Goal: Complete application form: Complete application form

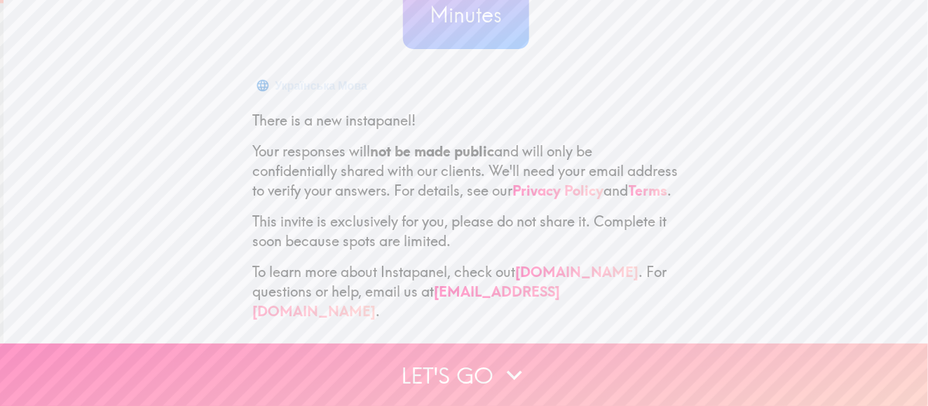
scroll to position [176, 0]
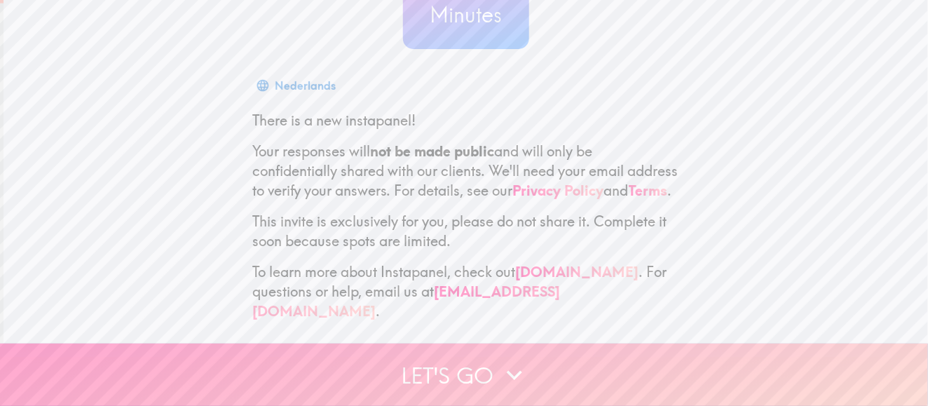
click at [502, 359] on icon "button" at bounding box center [514, 374] width 31 height 31
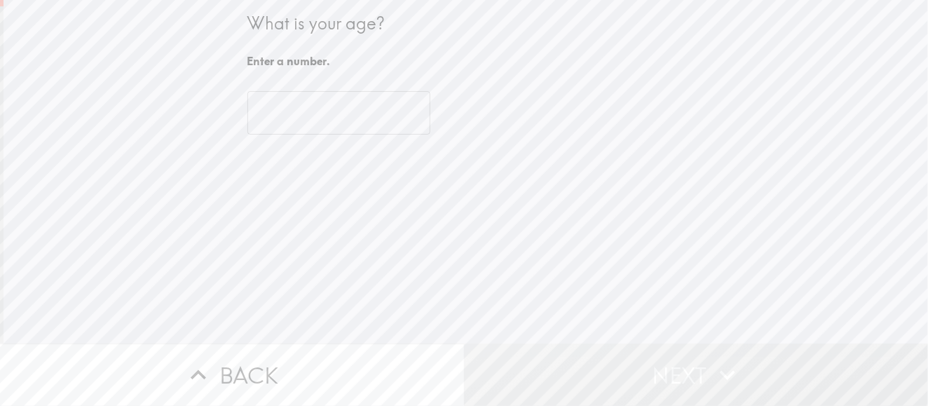
click at [329, 95] on input "number" at bounding box center [338, 112] width 183 height 43
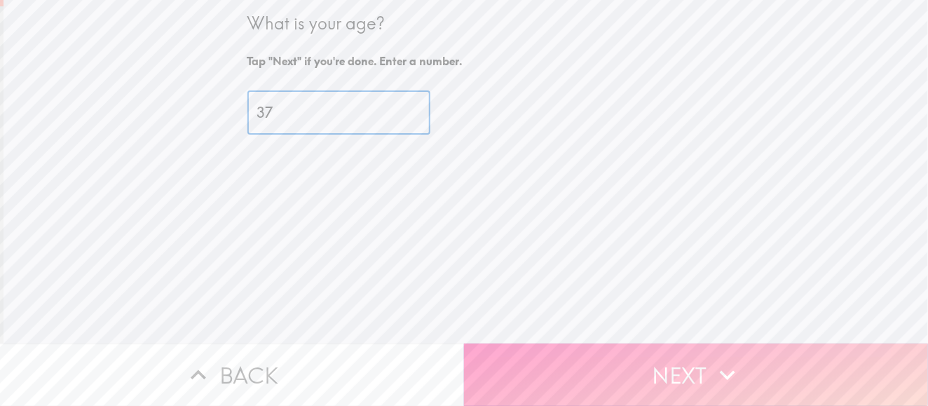
type input "37"
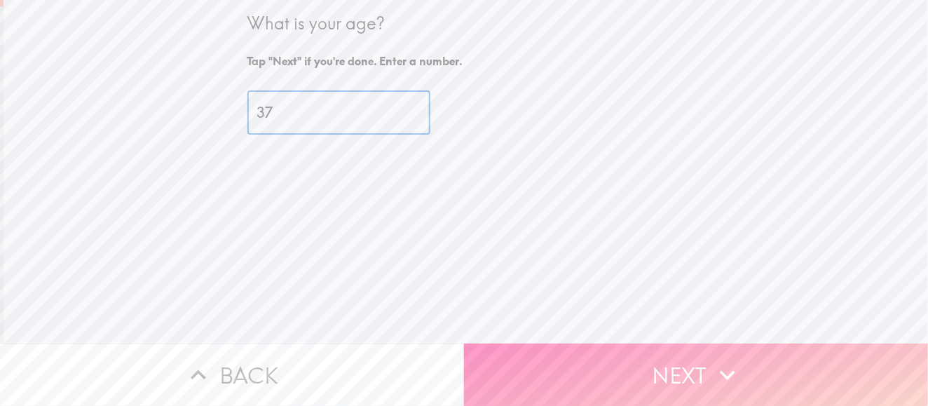
click at [635, 359] on button "Next" at bounding box center [696, 374] width 464 height 62
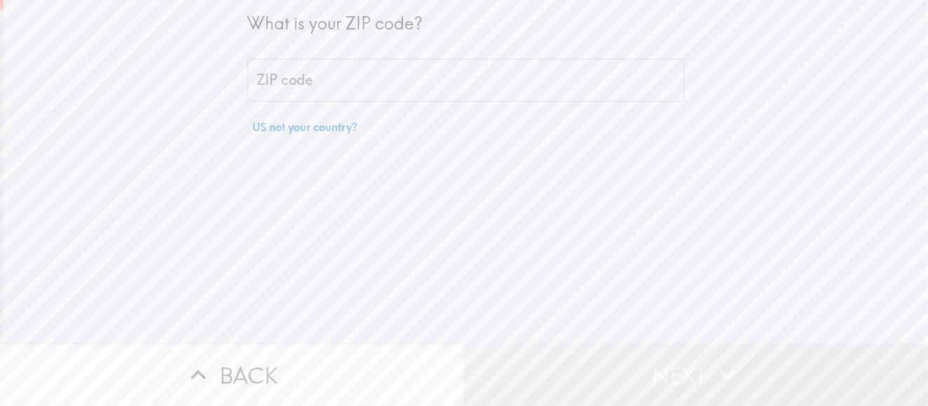
click at [333, 81] on input "ZIP code" at bounding box center [465, 80] width 437 height 43
type input "32425"
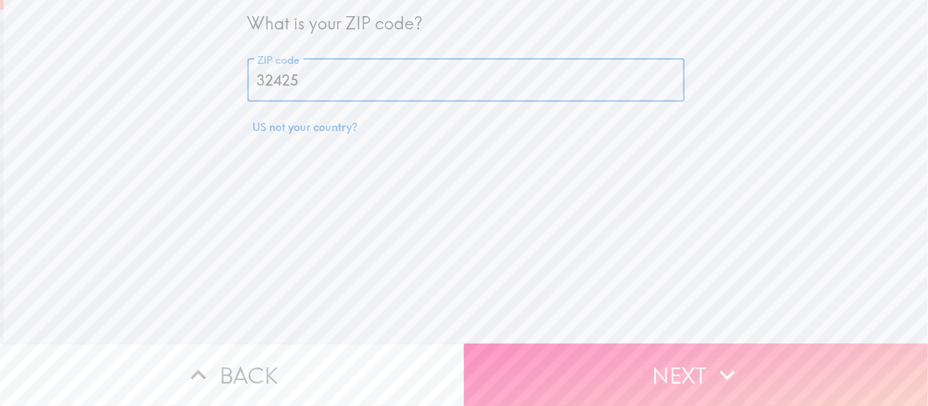
click at [589, 327] on div "What is your ZIP code? ZIP code 32425 ZIP code US not your country?" at bounding box center [466, 171] width 924 height 343
click at [600, 360] on button "Next" at bounding box center [696, 374] width 464 height 62
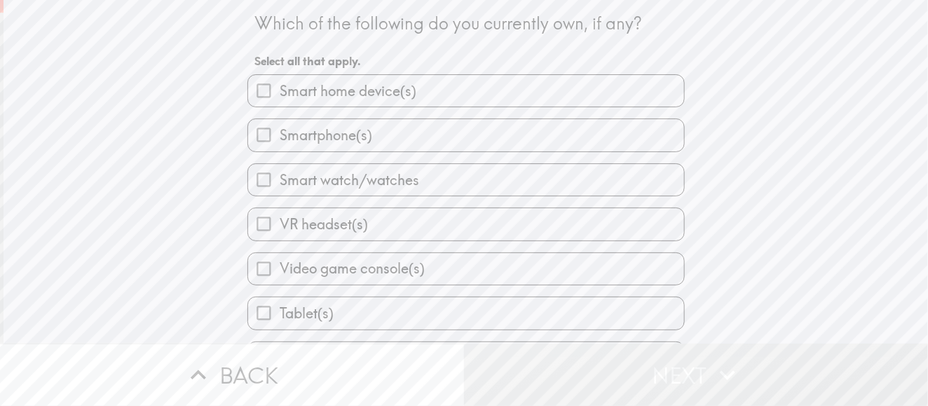
click at [390, 143] on label "Smartphone(s)" at bounding box center [466, 135] width 436 height 32
click at [280, 143] on input "Smartphone(s)" at bounding box center [264, 135] width 32 height 32
checkbox input "true"
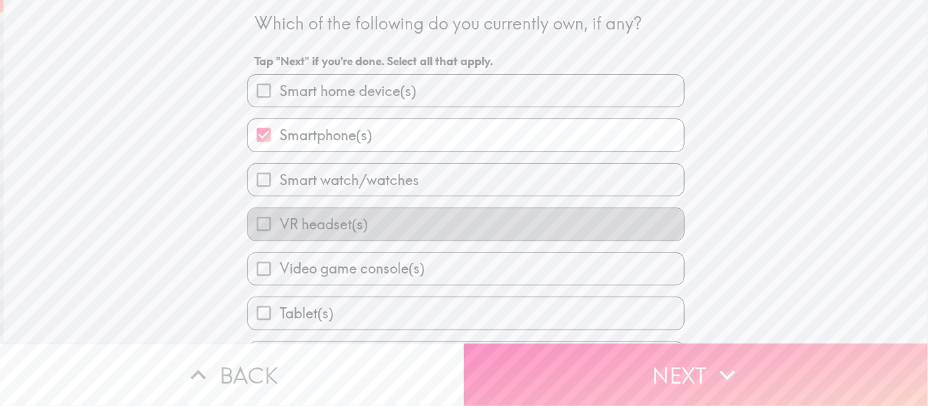
click at [394, 228] on label "VR headset(s)" at bounding box center [466, 224] width 436 height 32
click at [280, 228] on input "VR headset(s)" at bounding box center [264, 224] width 32 height 32
checkbox input "true"
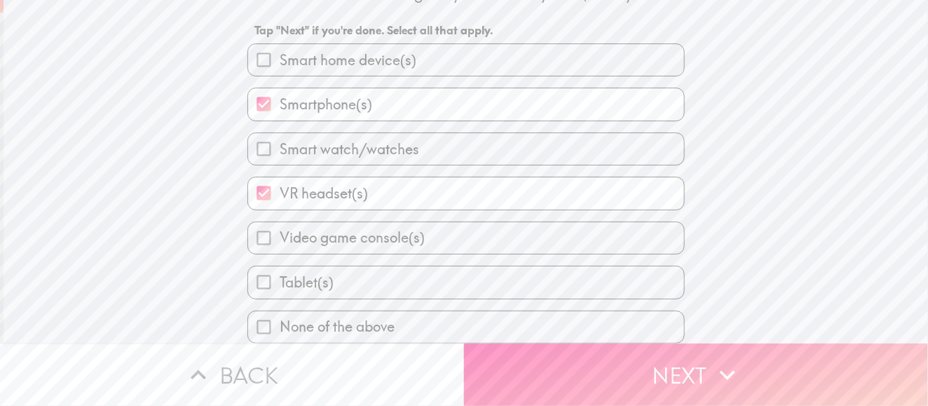
scroll to position [44, 0]
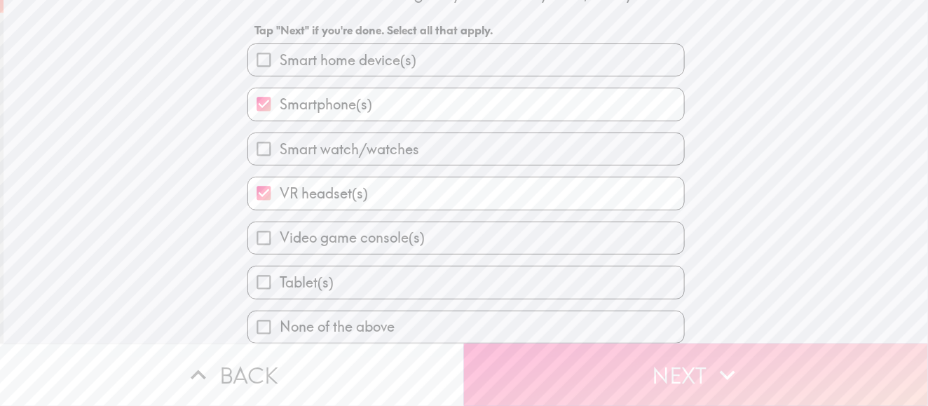
click at [577, 357] on button "Next" at bounding box center [696, 374] width 464 height 62
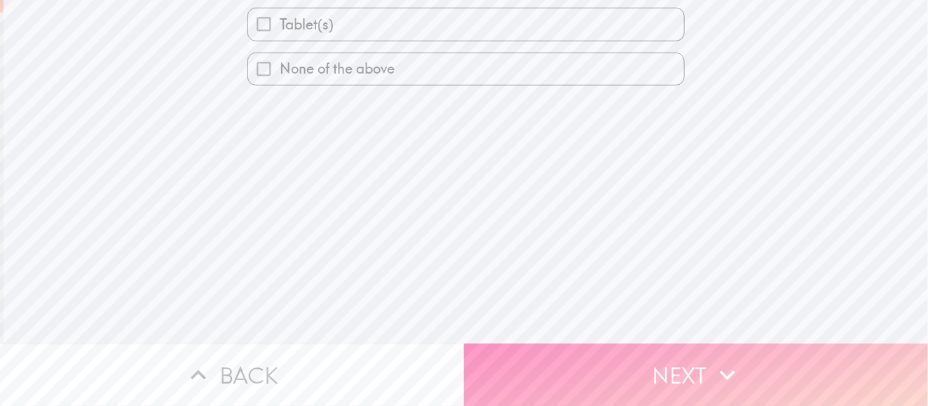
scroll to position [0, 0]
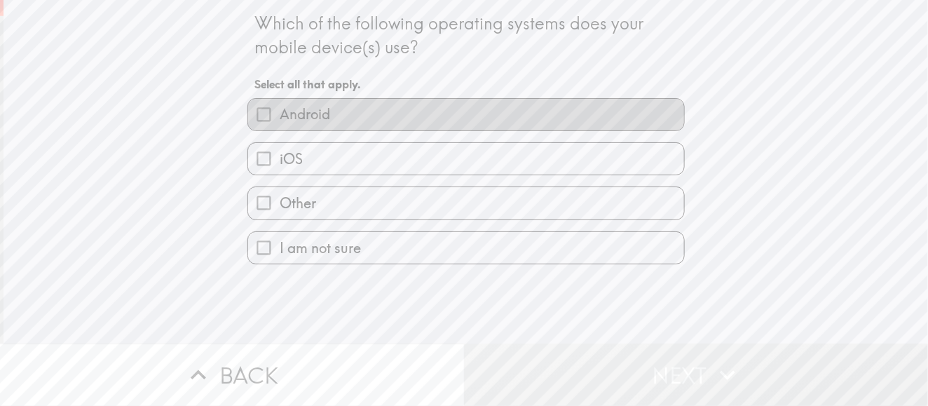
click at [347, 123] on label "Android" at bounding box center [466, 115] width 436 height 32
click at [280, 123] on input "Android" at bounding box center [264, 115] width 32 height 32
checkbox input "true"
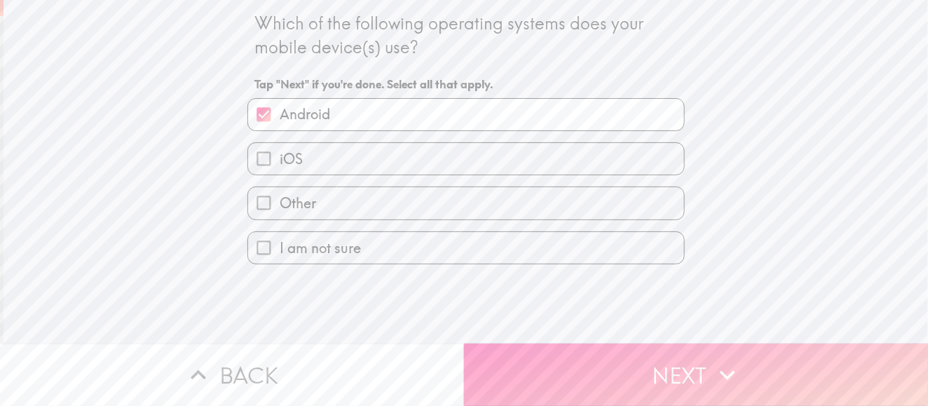
click at [535, 369] on button "Next" at bounding box center [696, 374] width 464 height 62
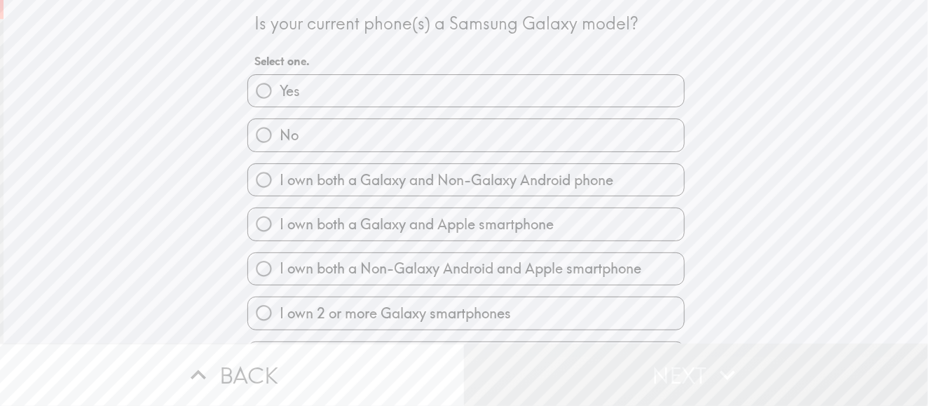
click at [348, 137] on label "No" at bounding box center [466, 135] width 436 height 32
click at [280, 137] on input "No" at bounding box center [264, 135] width 32 height 32
radio input "true"
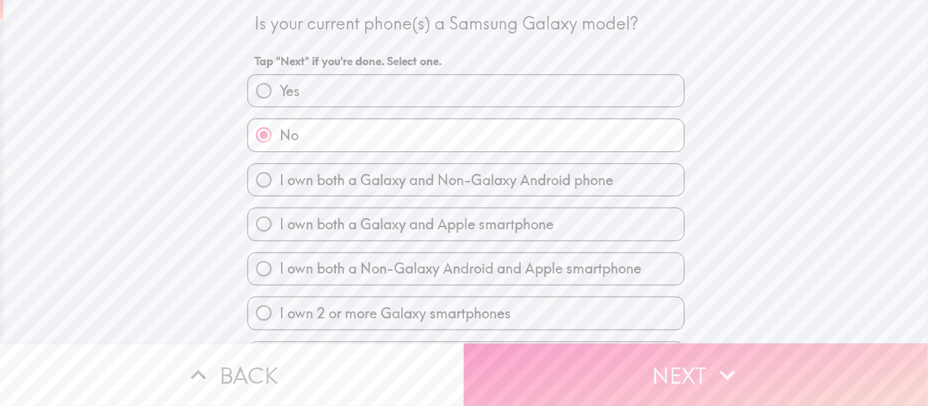
click at [543, 357] on button "Next" at bounding box center [696, 374] width 464 height 62
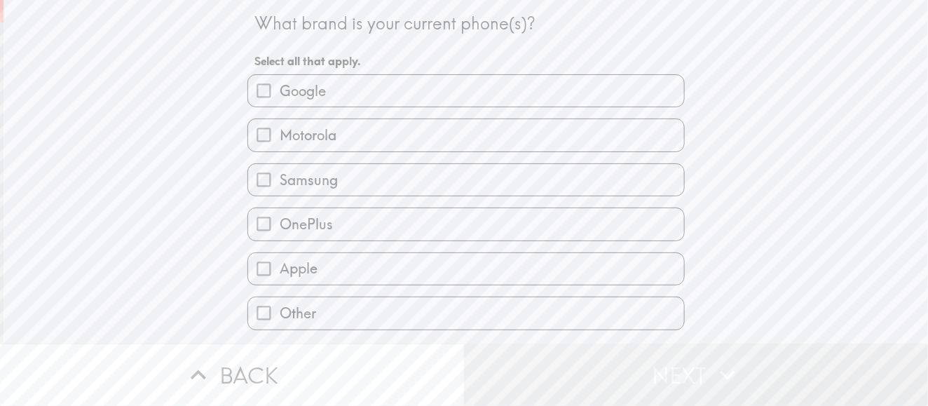
click at [359, 136] on label "Motorola" at bounding box center [466, 135] width 436 height 32
click at [280, 136] on input "Motorola" at bounding box center [264, 135] width 32 height 32
checkbox input "true"
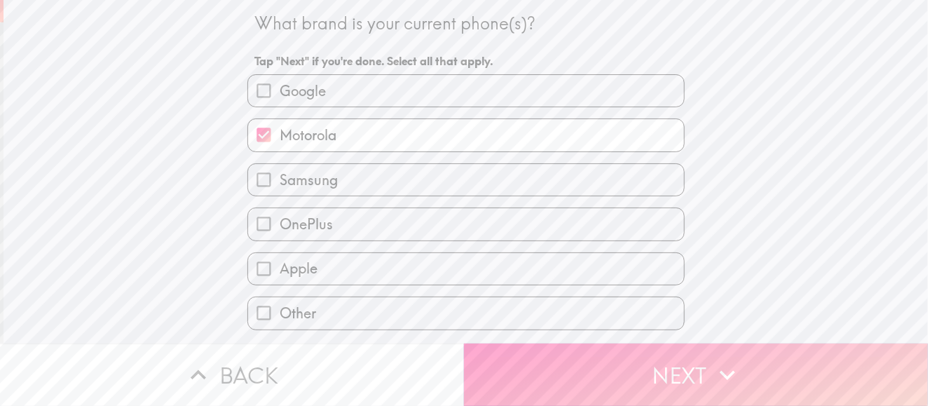
click at [547, 369] on button "Next" at bounding box center [696, 374] width 464 height 62
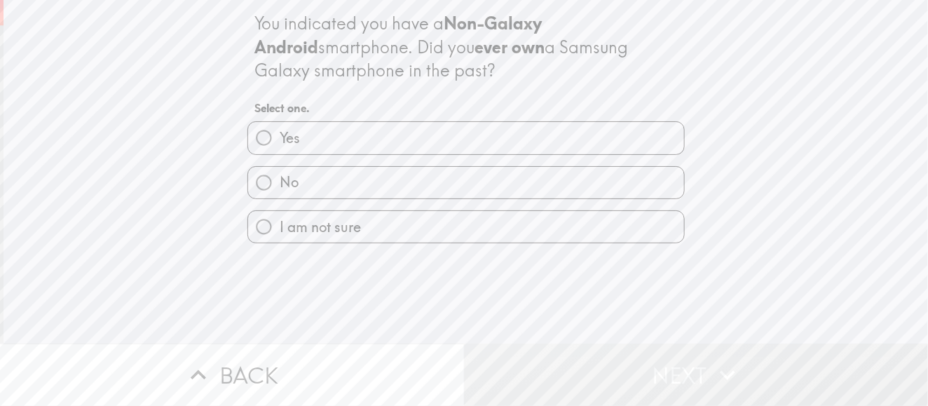
click at [365, 188] on label "No" at bounding box center [466, 183] width 436 height 32
click at [280, 188] on input "No" at bounding box center [264, 183] width 32 height 32
radio input "true"
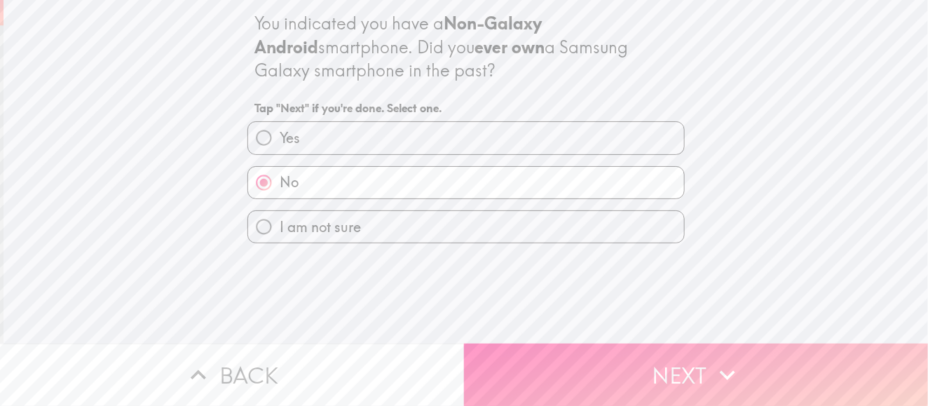
click at [374, 144] on label "Yes" at bounding box center [466, 138] width 436 height 32
click at [280, 144] on input "Yes" at bounding box center [264, 138] width 32 height 32
radio input "true"
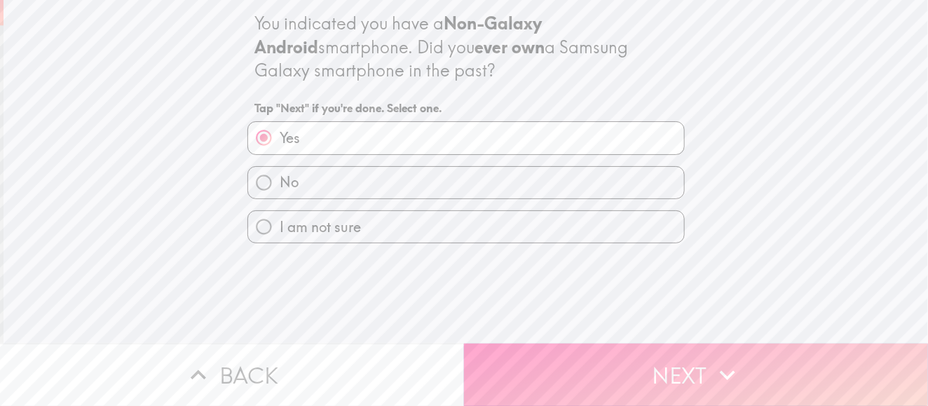
click at [595, 377] on button "Next" at bounding box center [696, 374] width 464 height 62
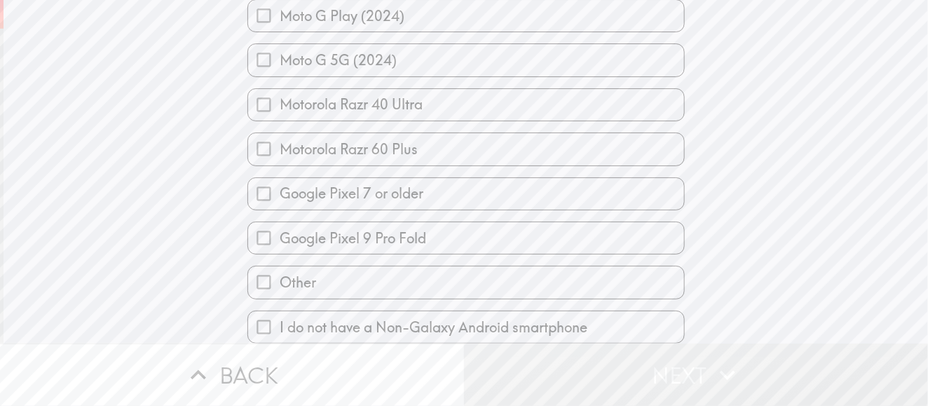
scroll to position [1642, 0]
click at [389, 270] on label "Other" at bounding box center [466, 282] width 436 height 32
click at [280, 270] on input "Other" at bounding box center [264, 282] width 32 height 32
checkbox input "true"
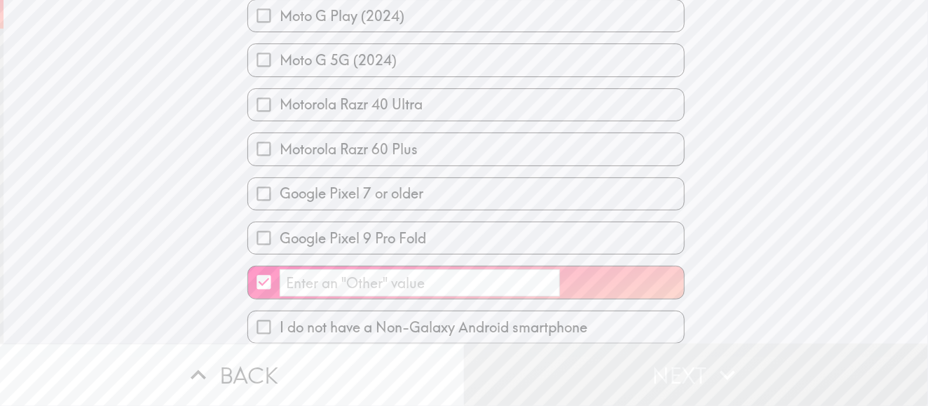
click at [362, 269] on input "​" at bounding box center [420, 282] width 280 height 27
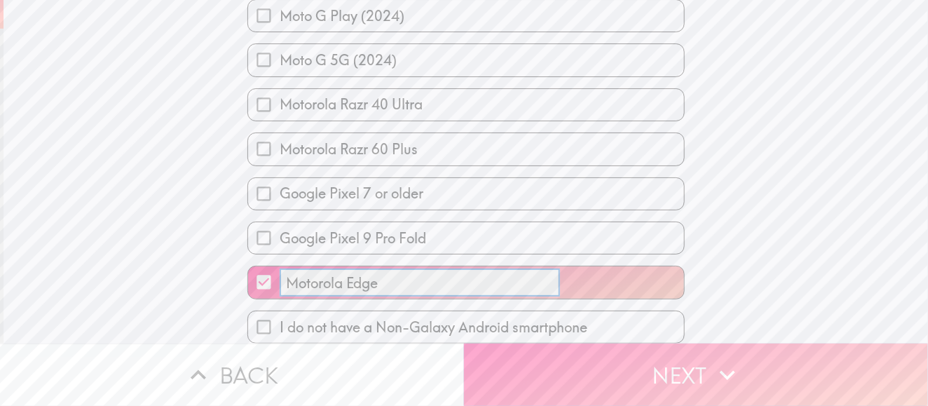
type input "Motorola Edge"
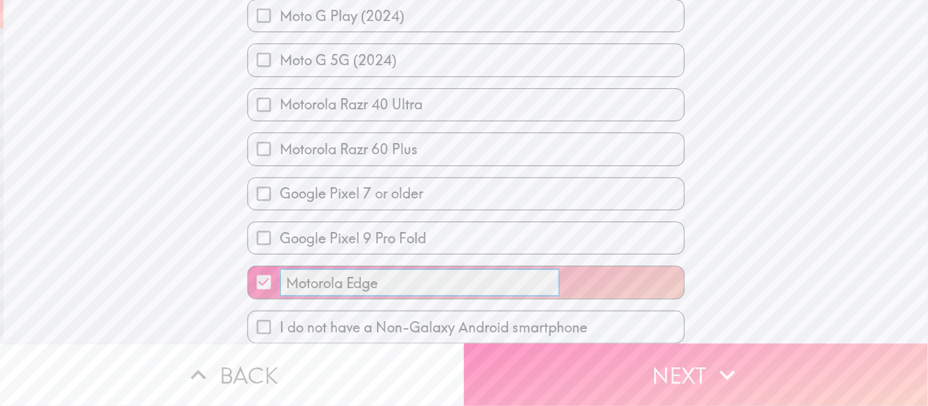
click at [561, 360] on button "Next" at bounding box center [696, 374] width 464 height 62
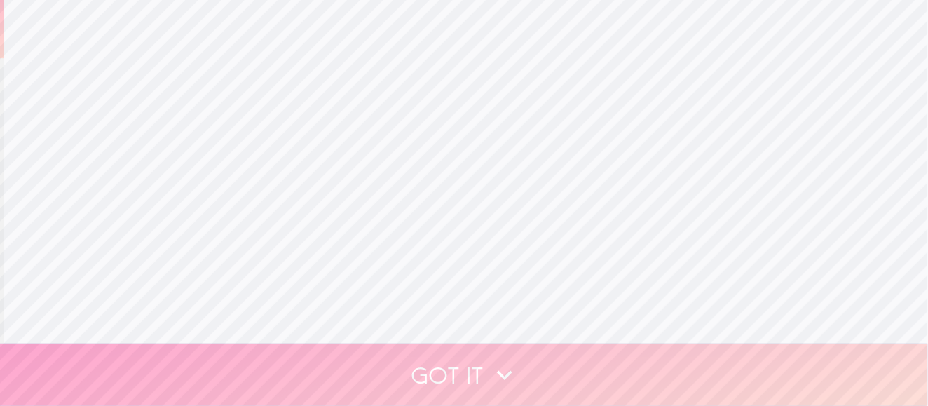
scroll to position [0, 0]
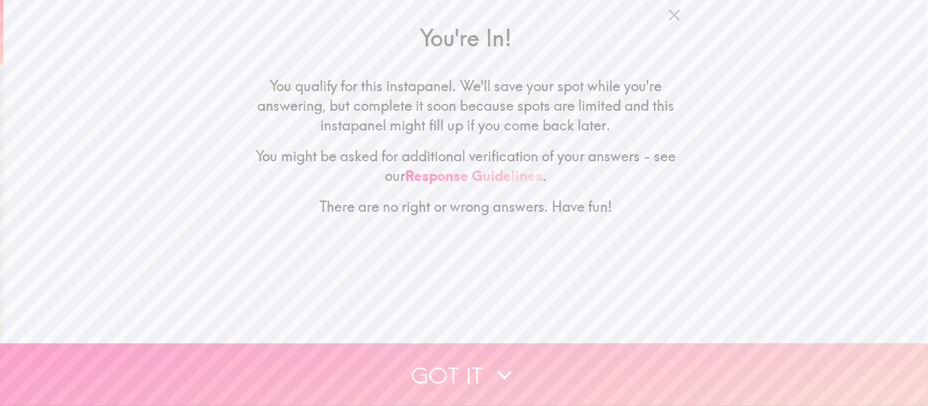
click at [466, 360] on button "Got it" at bounding box center [464, 374] width 928 height 62
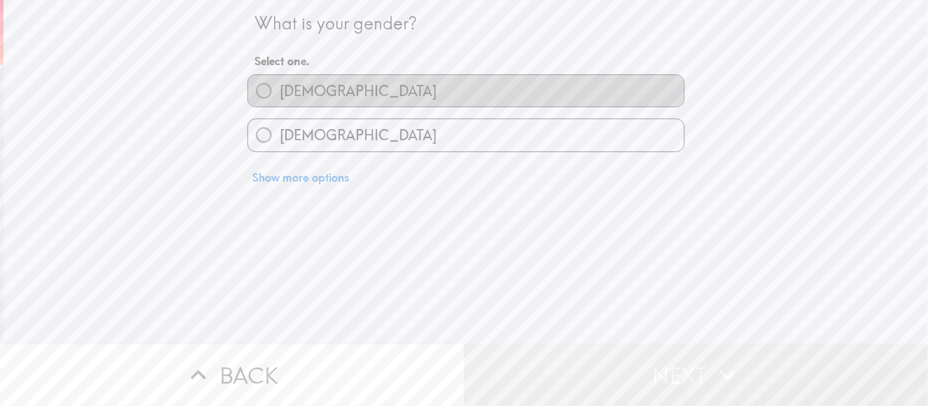
click at [354, 85] on label "[DEMOGRAPHIC_DATA]" at bounding box center [466, 91] width 436 height 32
click at [280, 85] on input "[DEMOGRAPHIC_DATA]" at bounding box center [264, 91] width 32 height 32
radio input "true"
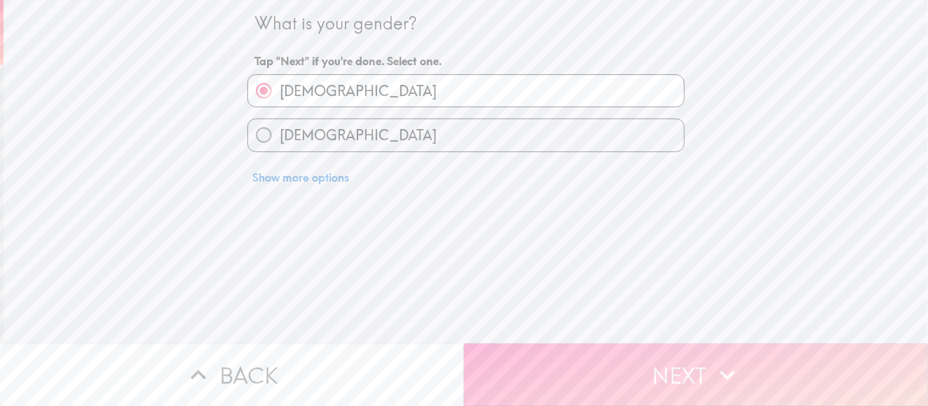
click at [542, 366] on button "Next" at bounding box center [696, 374] width 464 height 62
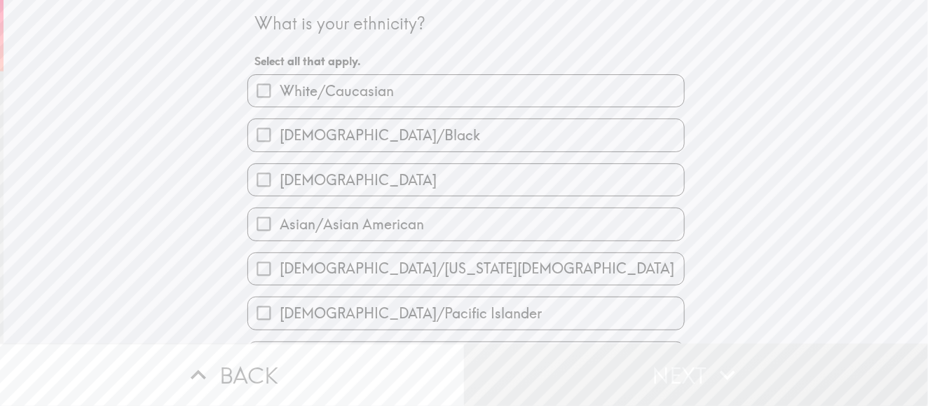
click at [359, 92] on span "White/Caucasian" at bounding box center [337, 91] width 114 height 20
click at [280, 92] on input "White/Caucasian" at bounding box center [264, 91] width 32 height 32
checkbox input "true"
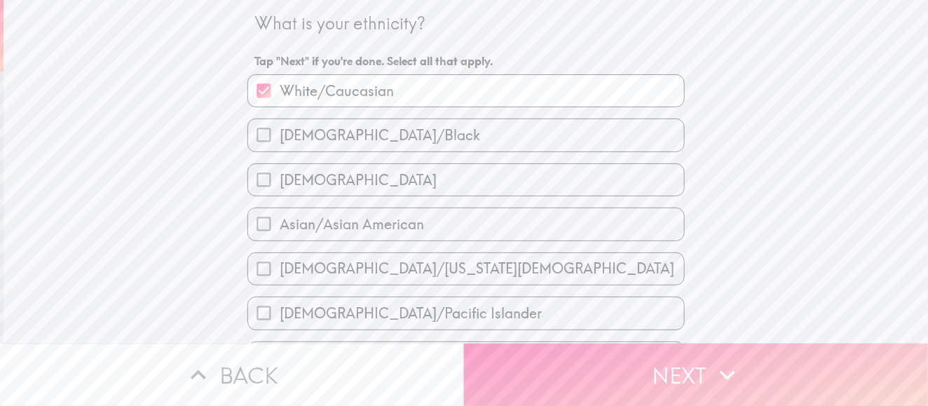
click at [557, 364] on button "Next" at bounding box center [696, 374] width 464 height 62
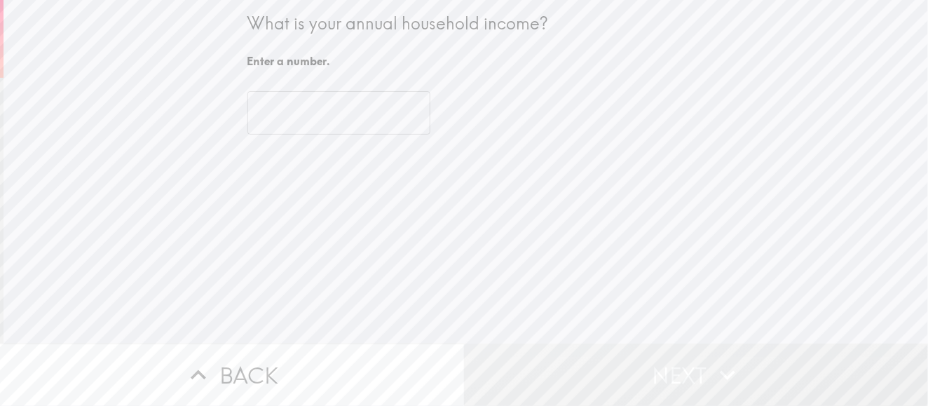
click at [331, 109] on input "number" at bounding box center [338, 112] width 183 height 43
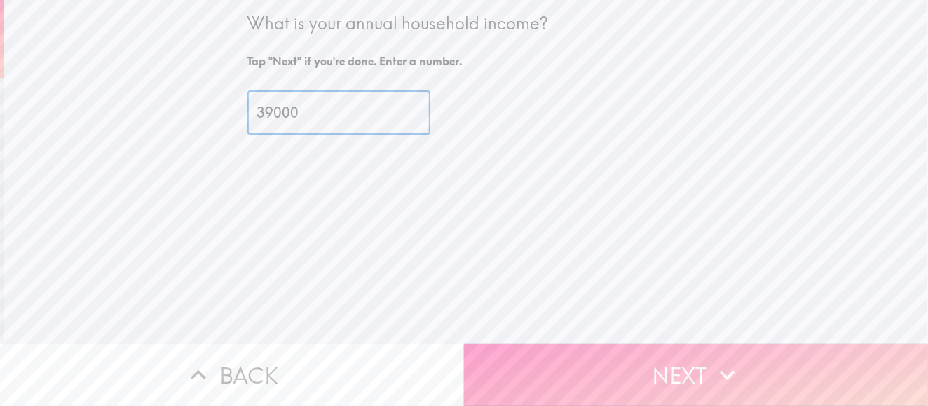
type input "39000"
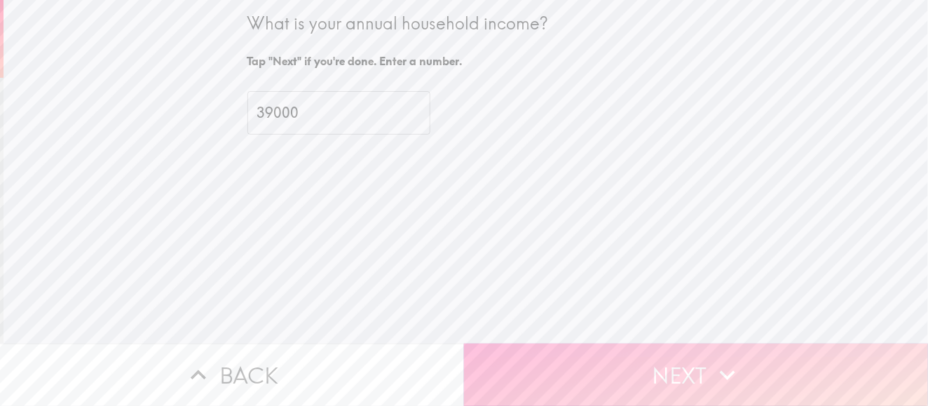
click at [561, 352] on button "Next" at bounding box center [696, 374] width 464 height 62
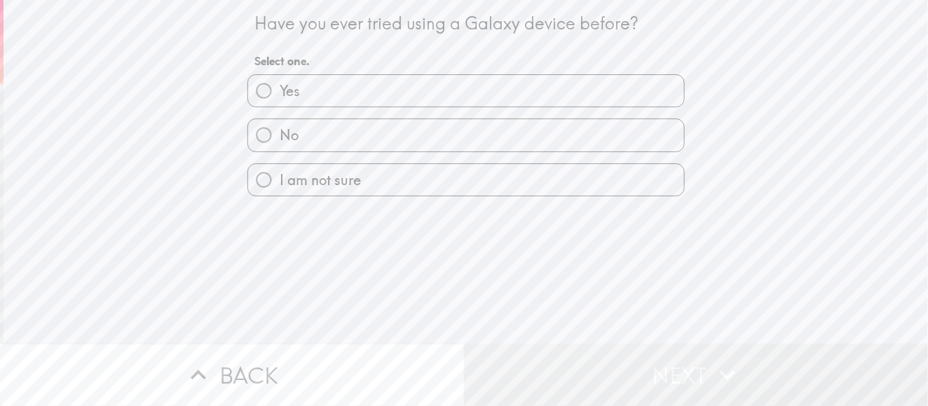
click at [326, 104] on label "Yes" at bounding box center [466, 91] width 436 height 32
click at [280, 104] on input "Yes" at bounding box center [264, 91] width 32 height 32
radio input "true"
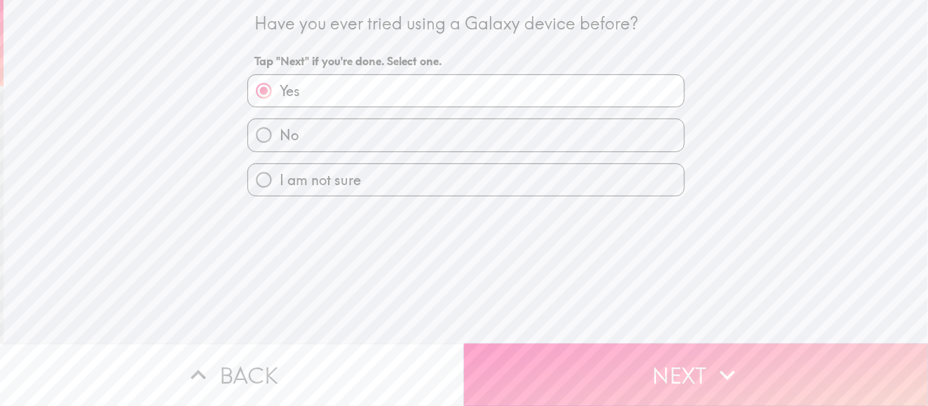
click at [525, 360] on button "Next" at bounding box center [696, 374] width 464 height 62
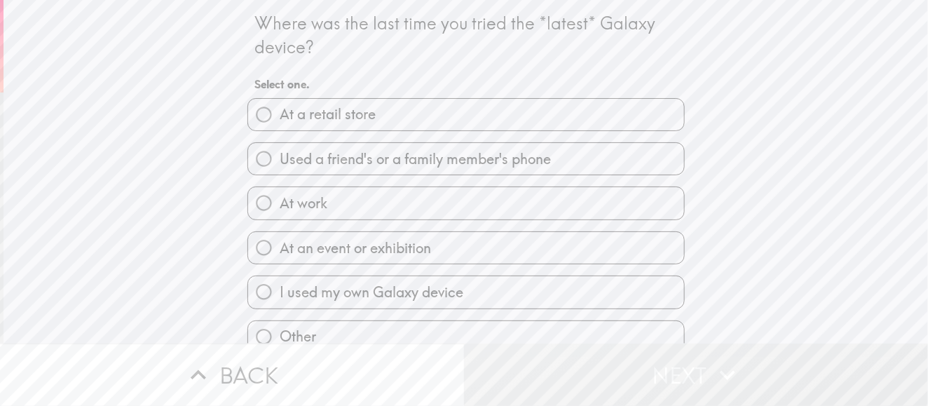
click at [381, 121] on label "At a retail store" at bounding box center [466, 115] width 436 height 32
click at [280, 121] on input "At a retail store" at bounding box center [264, 115] width 32 height 32
radio input "true"
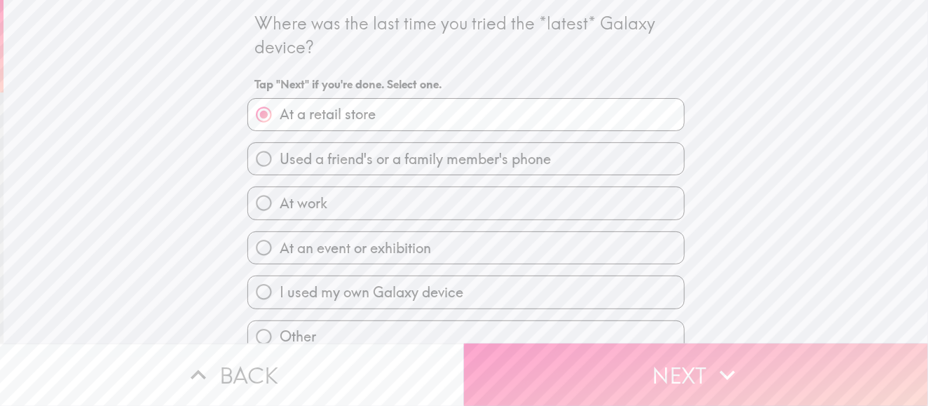
click at [566, 362] on button "Next" at bounding box center [696, 374] width 464 height 62
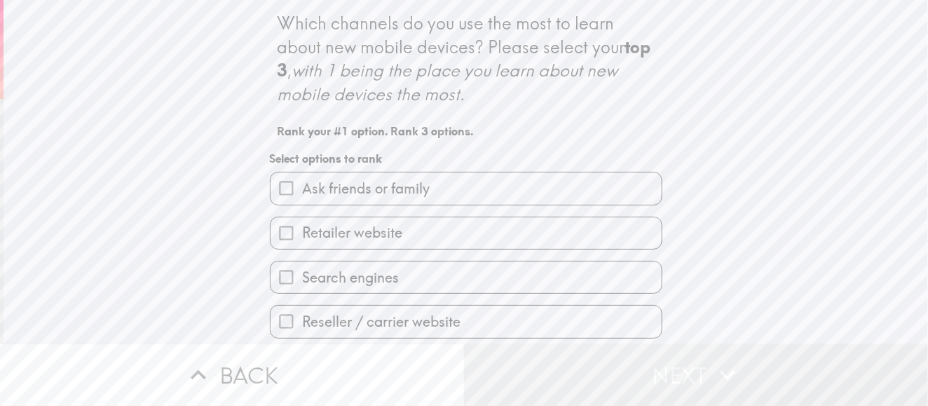
click at [438, 238] on label "Retailer website" at bounding box center [465, 233] width 391 height 32
click at [302, 238] on input "Retailer website" at bounding box center [286, 233] width 32 height 32
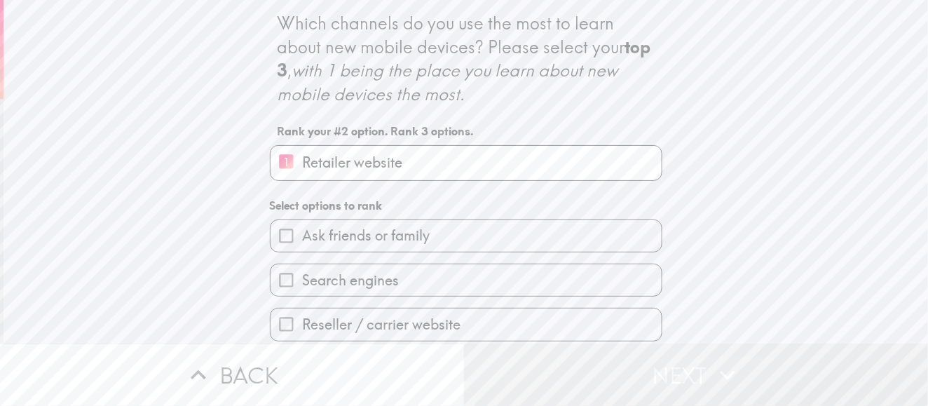
click at [427, 280] on label "Search engines" at bounding box center [465, 280] width 391 height 32
click at [302, 280] on input "Search engines" at bounding box center [286, 280] width 32 height 32
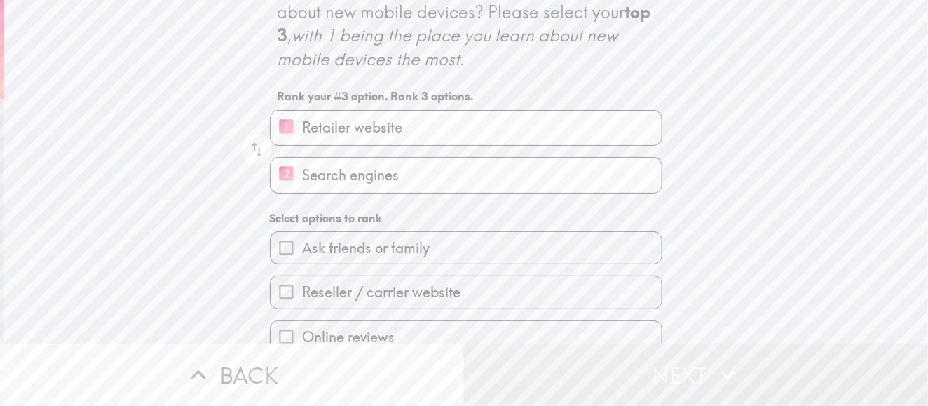
scroll to position [140, 0]
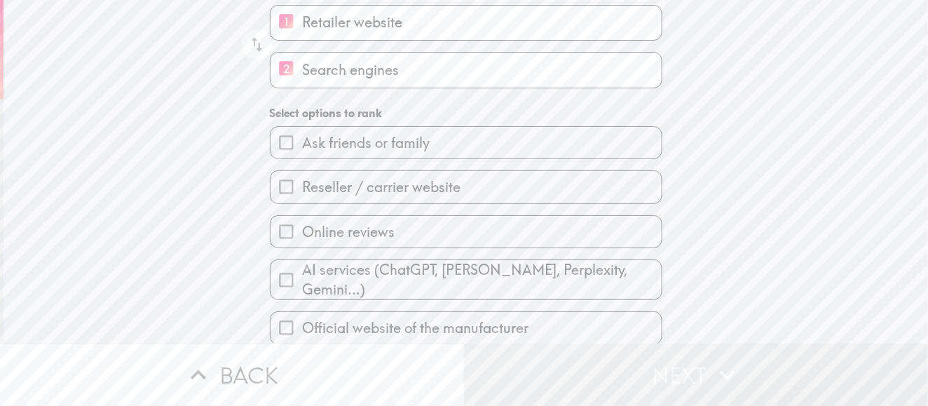
click at [440, 230] on label "Online reviews" at bounding box center [465, 232] width 391 height 32
click at [302, 230] on input "Online reviews" at bounding box center [286, 232] width 32 height 32
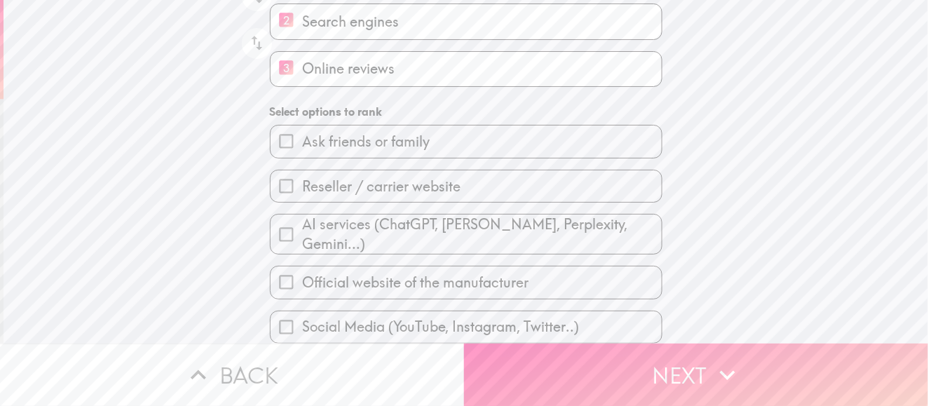
scroll to position [195, 0]
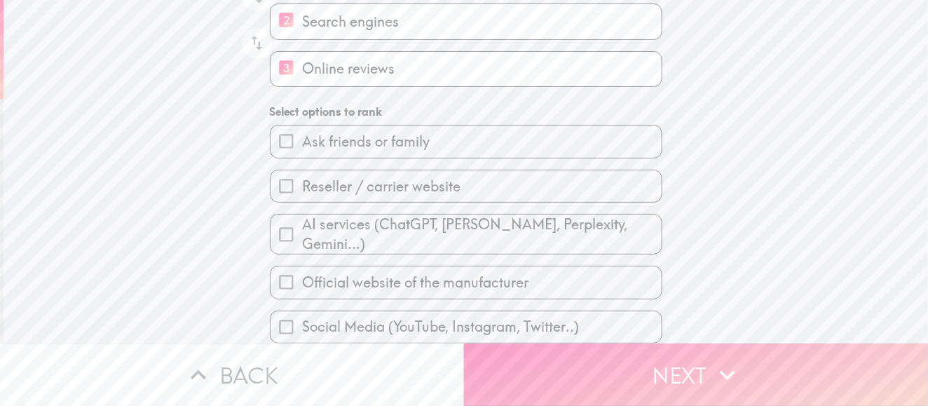
drag, startPoint x: 570, startPoint y: 361, endPoint x: 568, endPoint y: 354, distance: 7.3
click at [568, 361] on button "Next" at bounding box center [696, 374] width 464 height 62
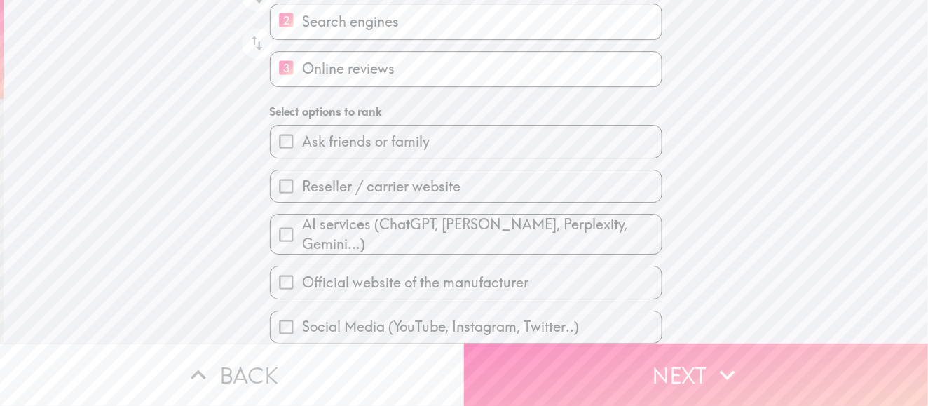
scroll to position [0, 0]
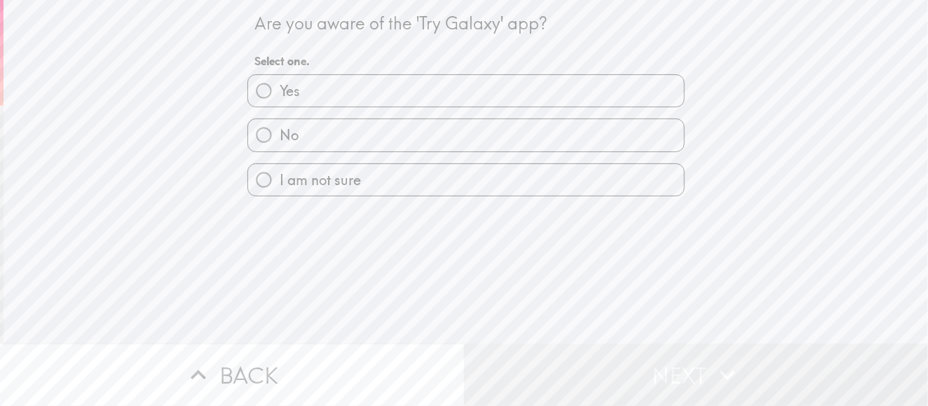
click at [357, 122] on label "No" at bounding box center [466, 135] width 436 height 32
click at [280, 122] on input "No" at bounding box center [264, 135] width 32 height 32
radio input "true"
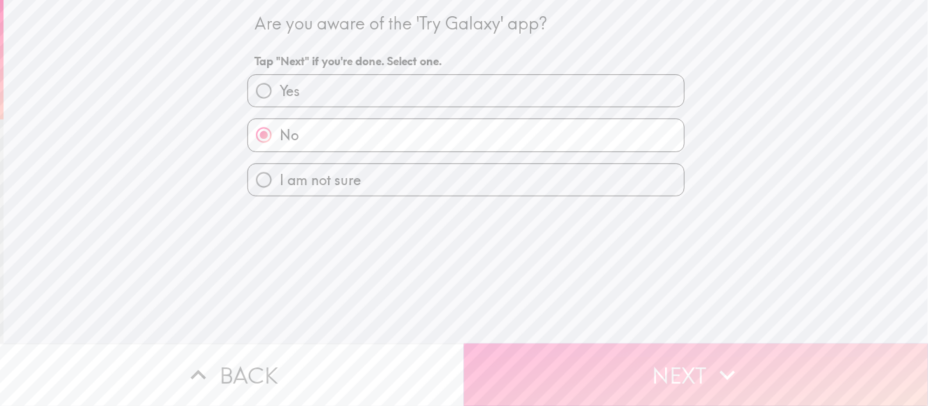
click at [512, 349] on button "Next" at bounding box center [696, 374] width 464 height 62
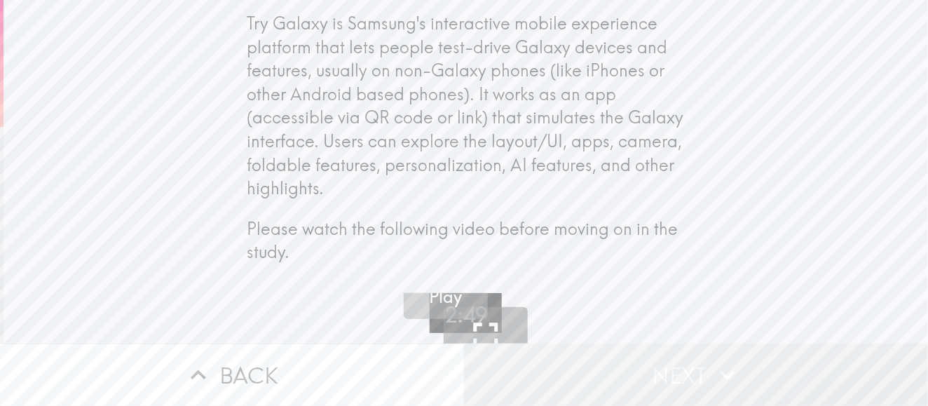
click at [448, 306] on h5 "Play" at bounding box center [445, 297] width 33 height 24
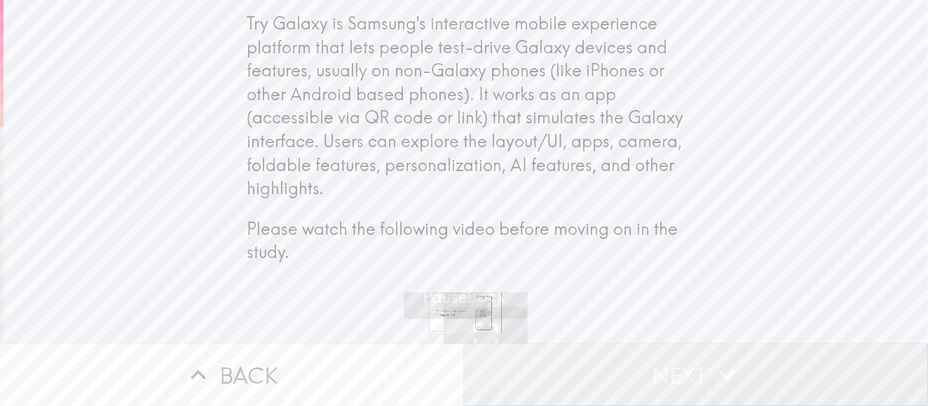
click at [638, 346] on button "Next" at bounding box center [696, 374] width 464 height 62
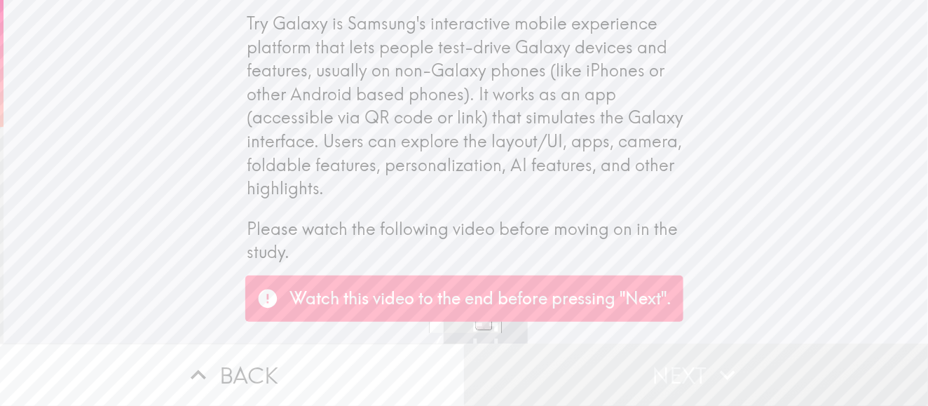
click at [725, 224] on div "Try Galaxy is Samsung's interactive mobile experience platform that lets people…" at bounding box center [466, 146] width 924 height 293
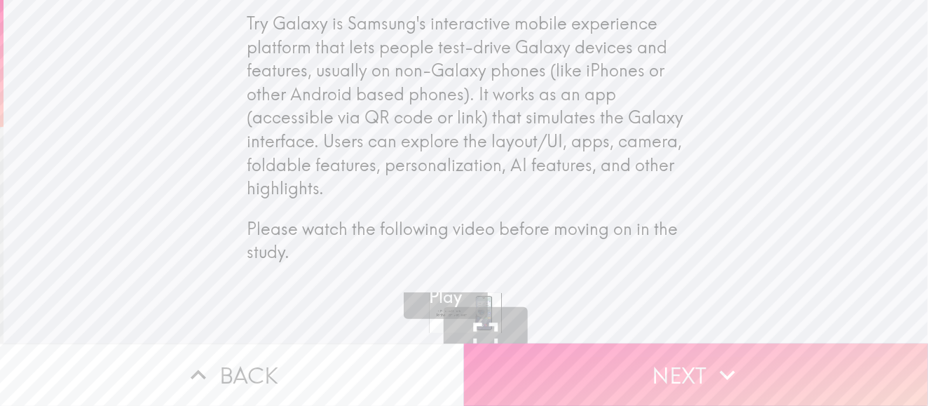
click at [625, 353] on button "Next" at bounding box center [696, 374] width 464 height 62
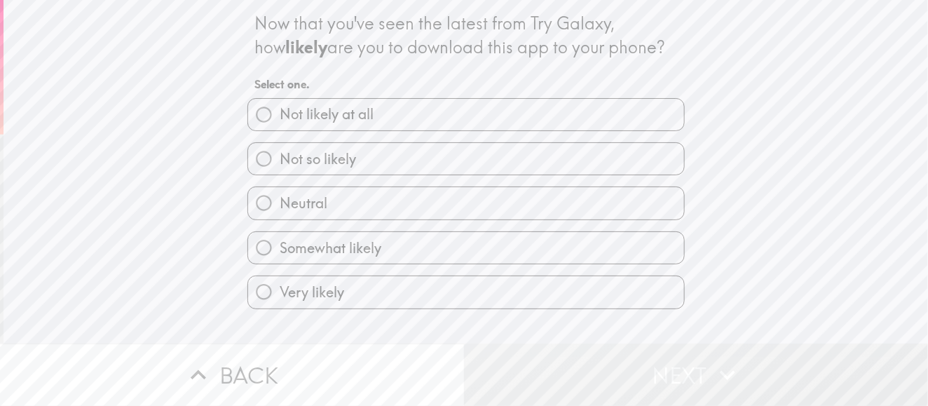
click at [353, 209] on label "Neutral" at bounding box center [466, 203] width 436 height 32
click at [280, 209] on input "Neutral" at bounding box center [264, 203] width 32 height 32
radio input "true"
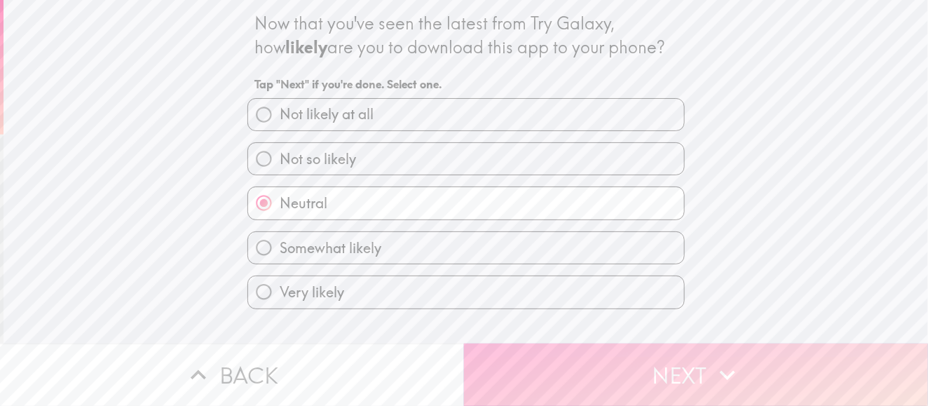
click at [594, 352] on button "Next" at bounding box center [696, 374] width 464 height 62
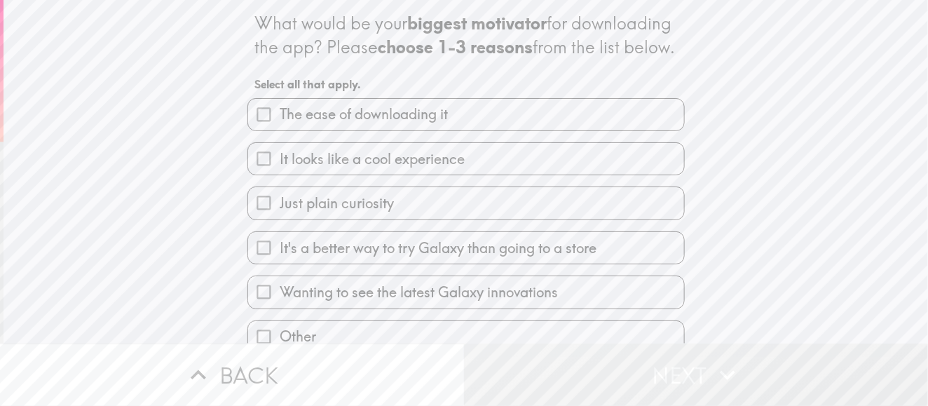
click at [425, 219] on label "Just plain curiosity" at bounding box center [466, 203] width 436 height 32
click at [280, 219] on input "Just plain curiosity" at bounding box center [264, 203] width 32 height 32
checkbox input "true"
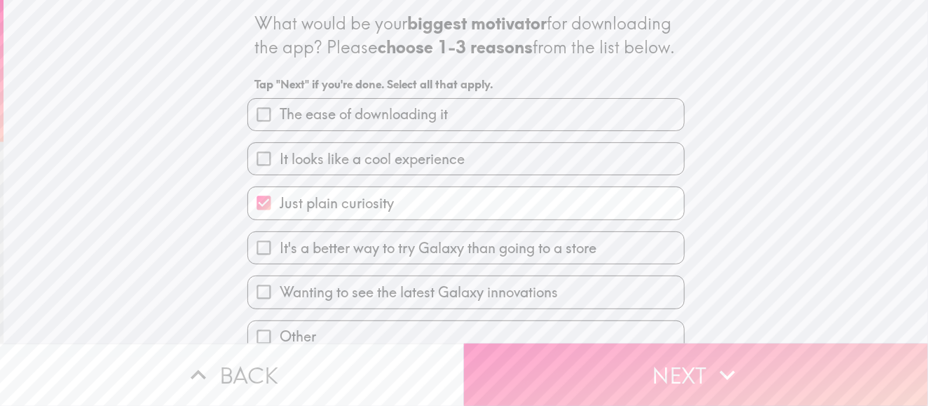
click at [572, 360] on button "Next" at bounding box center [696, 374] width 464 height 62
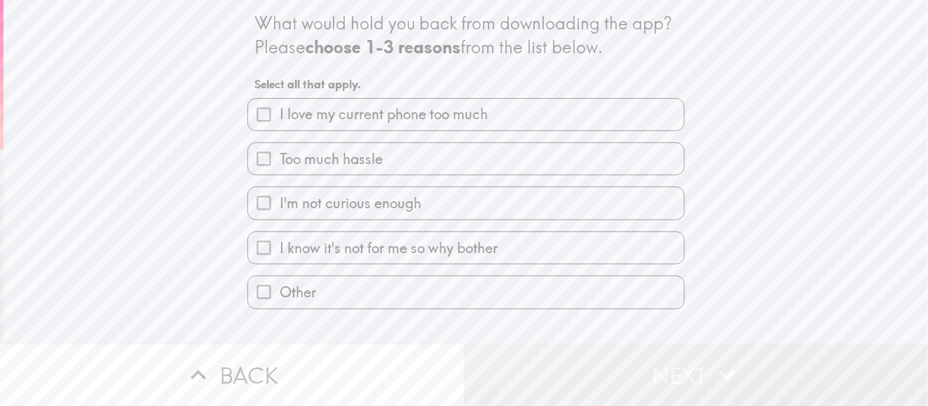
click at [364, 114] on span "I love my current phone too much" at bounding box center [384, 114] width 208 height 20
click at [280, 114] on input "I love my current phone too much" at bounding box center [264, 115] width 32 height 32
checkbox input "true"
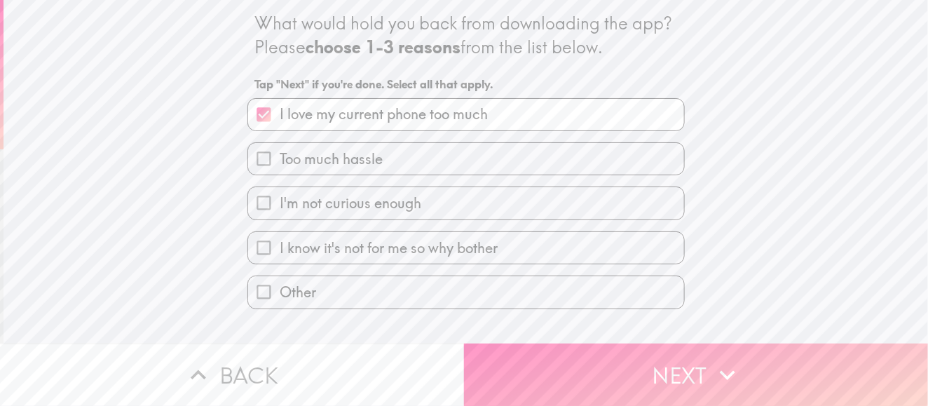
click at [432, 216] on label "I'm not curious enough" at bounding box center [466, 203] width 436 height 32
click at [280, 216] on input "I'm not curious enough" at bounding box center [264, 203] width 32 height 32
checkbox input "true"
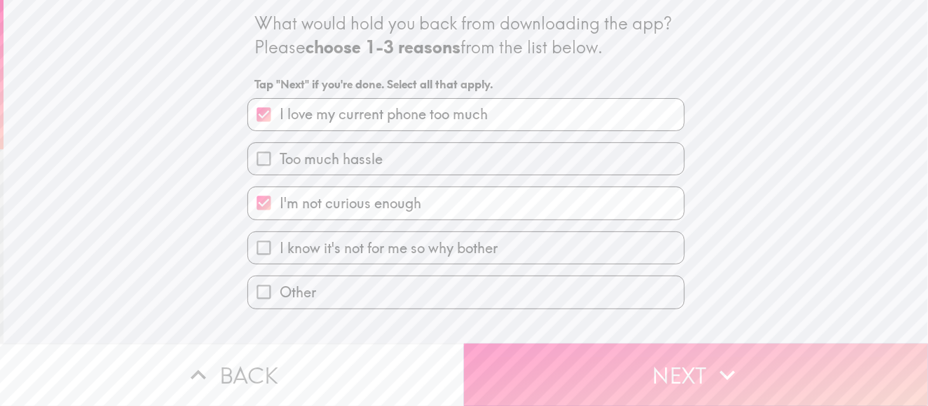
click at [533, 364] on button "Next" at bounding box center [696, 374] width 464 height 62
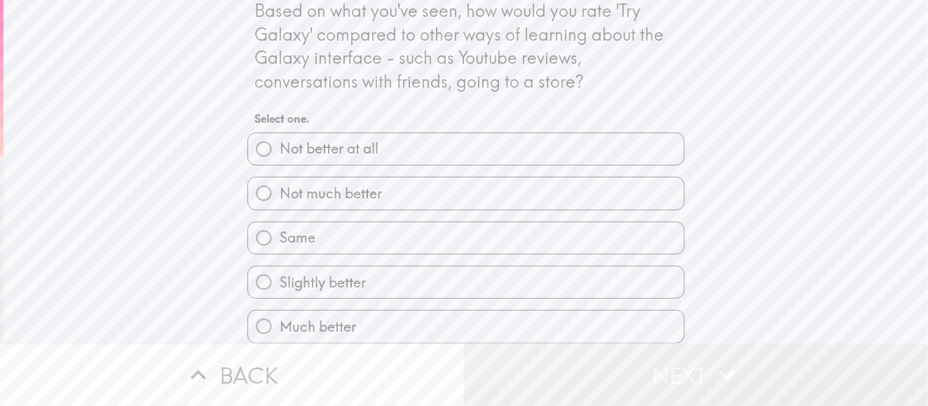
scroll to position [25, 0]
click at [396, 326] on label "Much better" at bounding box center [466, 326] width 436 height 32
click at [280, 326] on input "Much better" at bounding box center [264, 326] width 32 height 32
radio input "true"
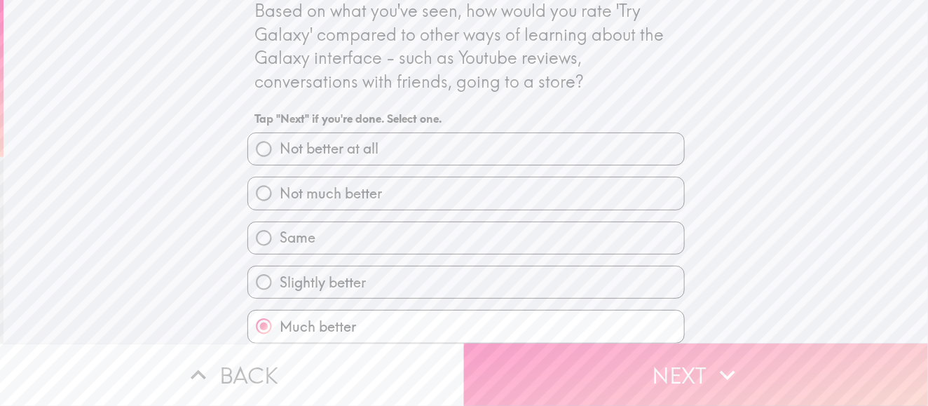
click at [607, 378] on button "Next" at bounding box center [696, 374] width 464 height 62
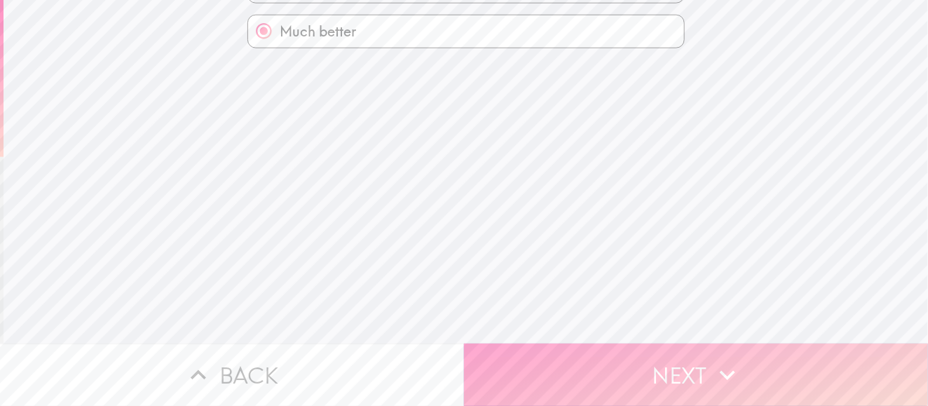
scroll to position [0, 0]
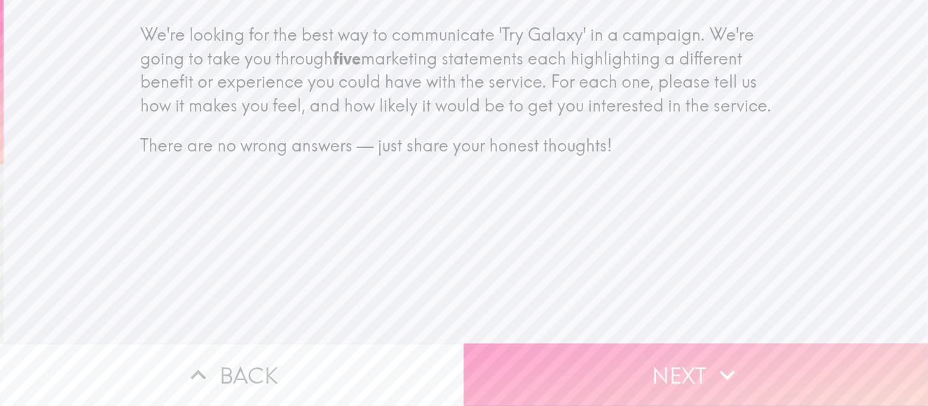
click at [593, 350] on button "Next" at bounding box center [696, 374] width 464 height 62
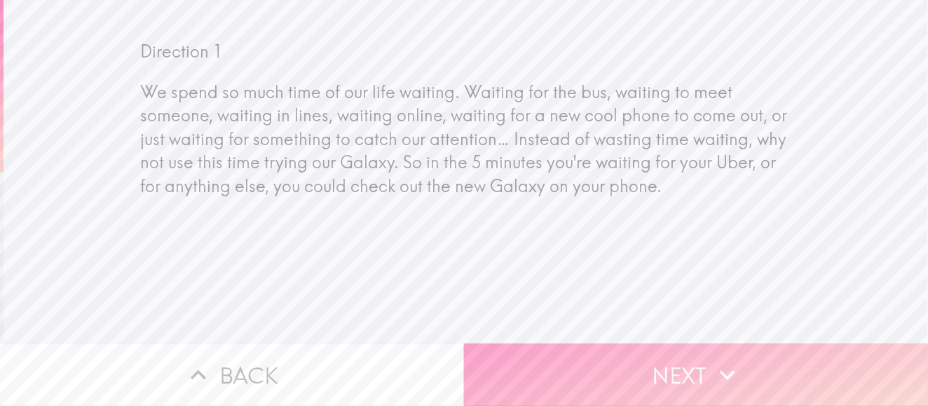
click at [594, 343] on button "Next" at bounding box center [696, 374] width 464 height 62
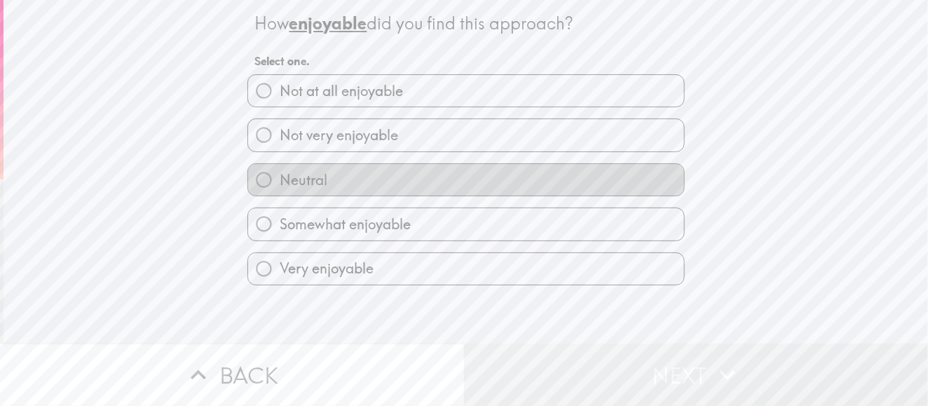
click at [352, 186] on label "Neutral" at bounding box center [466, 180] width 436 height 32
click at [280, 186] on input "Neutral" at bounding box center [264, 180] width 32 height 32
radio input "true"
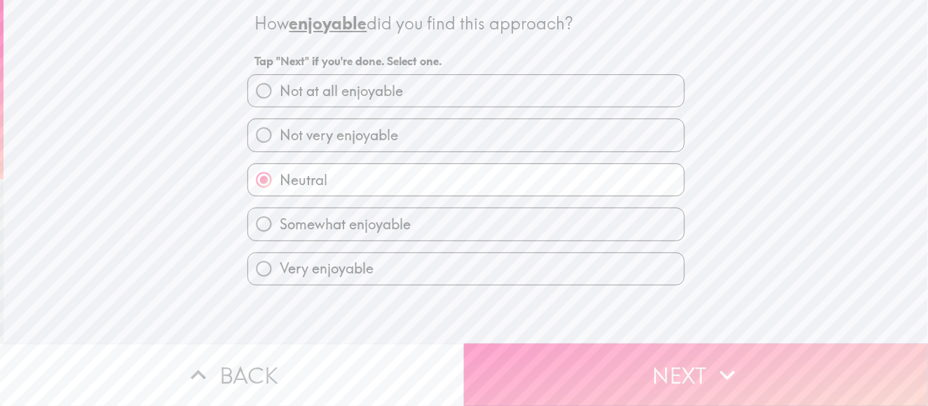
click at [562, 347] on button "Next" at bounding box center [696, 374] width 464 height 62
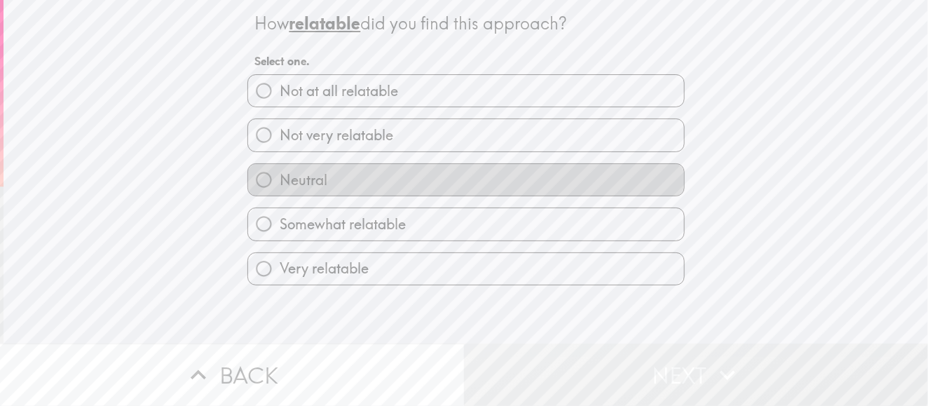
click at [392, 175] on label "Neutral" at bounding box center [466, 180] width 436 height 32
click at [280, 175] on input "Neutral" at bounding box center [264, 180] width 32 height 32
radio input "true"
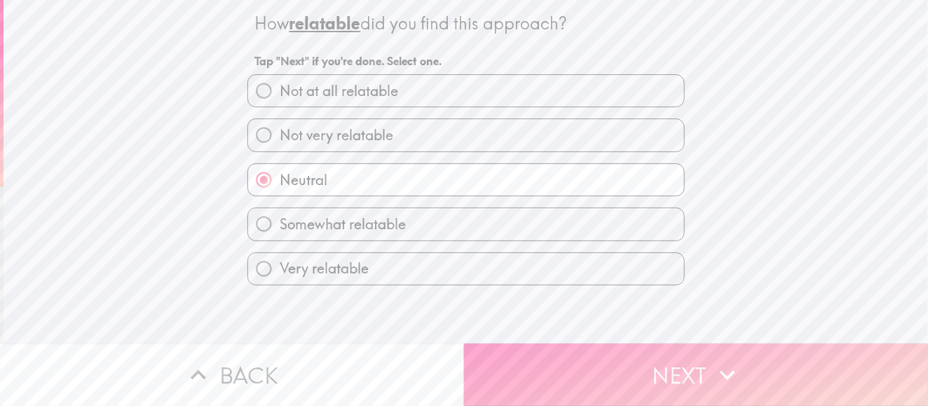
click at [542, 357] on button "Next" at bounding box center [696, 374] width 464 height 62
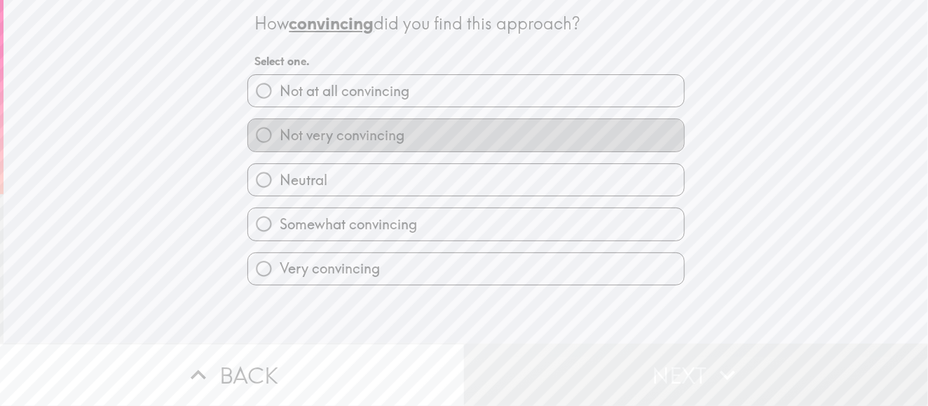
click at [385, 149] on label "Not very convincing" at bounding box center [466, 135] width 436 height 32
click at [280, 149] on input "Not very convincing" at bounding box center [264, 135] width 32 height 32
radio input "true"
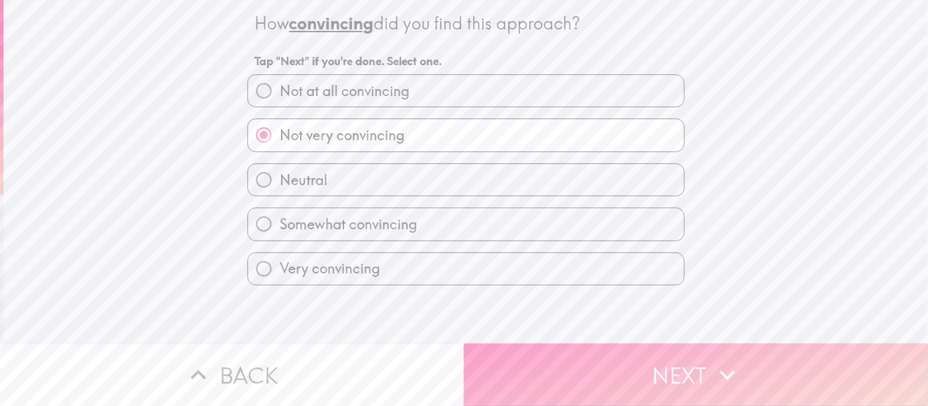
click at [574, 359] on button "Next" at bounding box center [696, 374] width 464 height 62
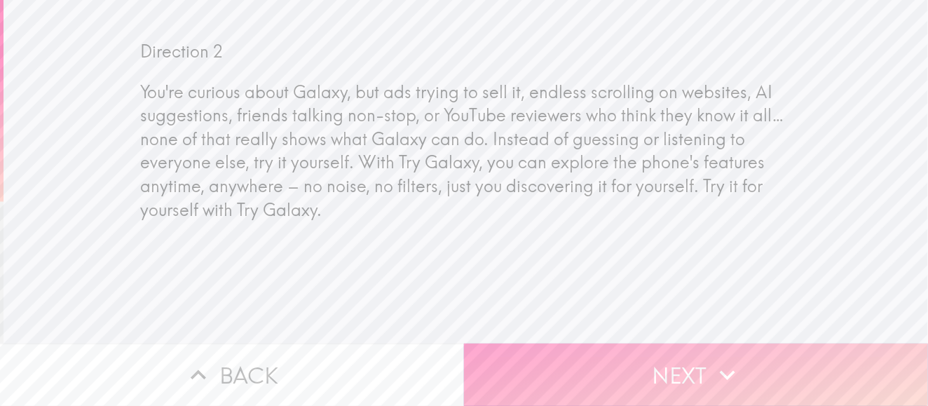
click at [583, 354] on button "Next" at bounding box center [696, 374] width 464 height 62
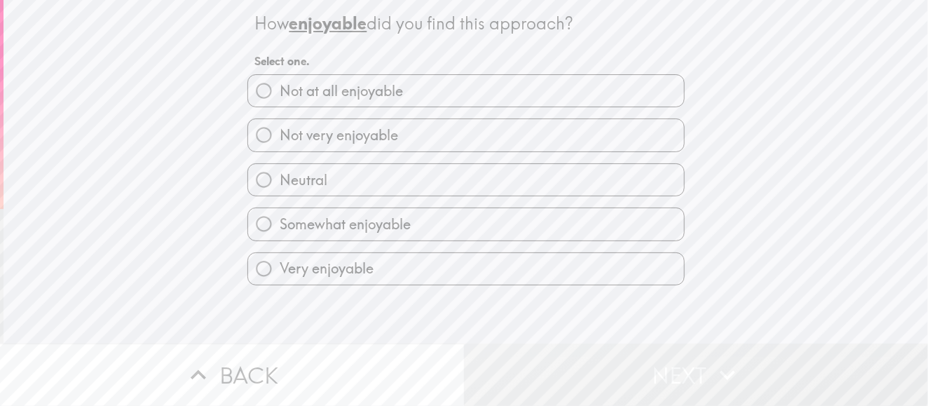
click at [359, 182] on label "Neutral" at bounding box center [466, 180] width 436 height 32
click at [280, 182] on input "Neutral" at bounding box center [264, 180] width 32 height 32
radio input "true"
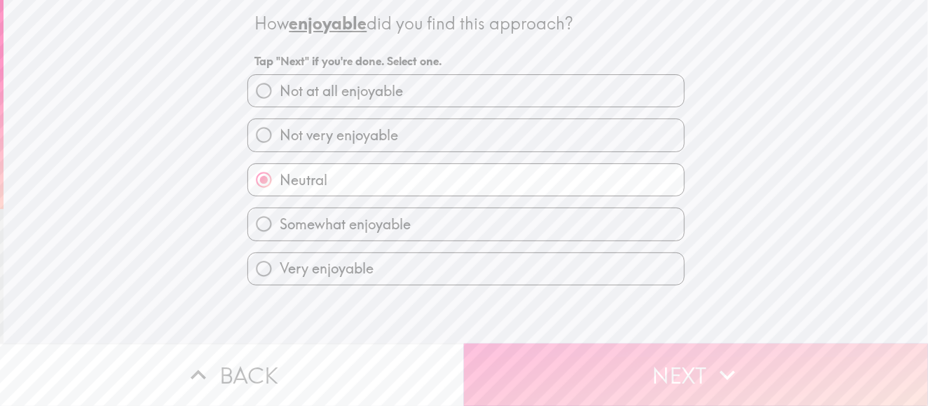
click at [529, 379] on button "Next" at bounding box center [696, 374] width 464 height 62
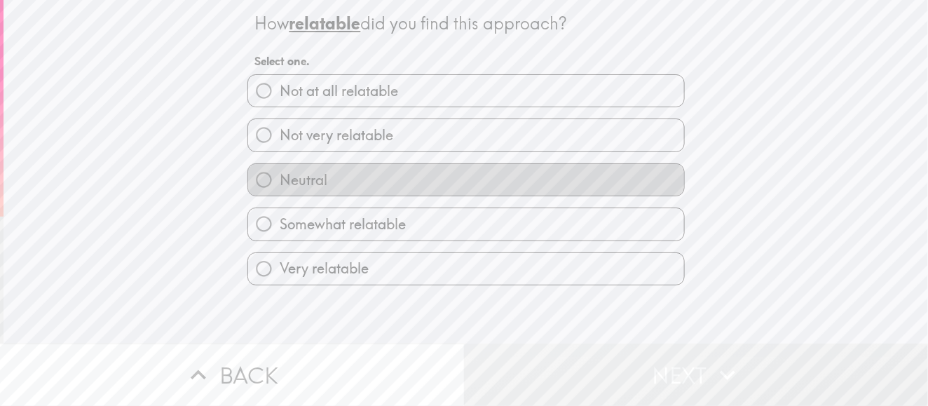
click at [348, 177] on label "Neutral" at bounding box center [466, 180] width 436 height 32
click at [280, 177] on input "Neutral" at bounding box center [264, 180] width 32 height 32
radio input "true"
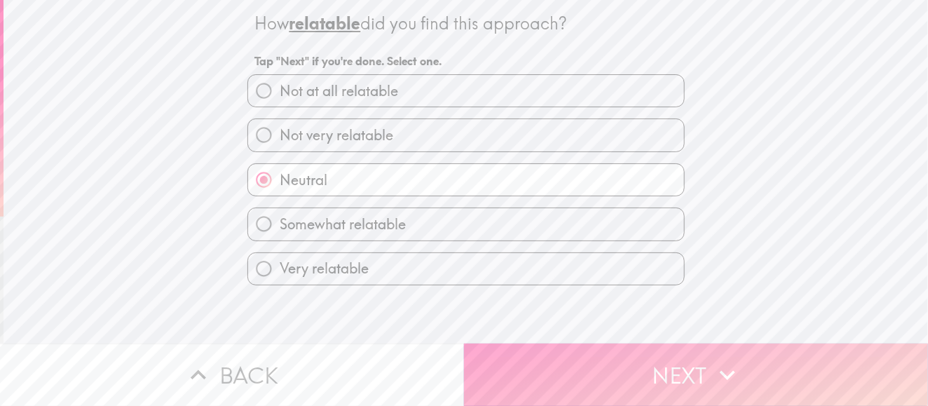
click at [518, 357] on button "Next" at bounding box center [696, 374] width 464 height 62
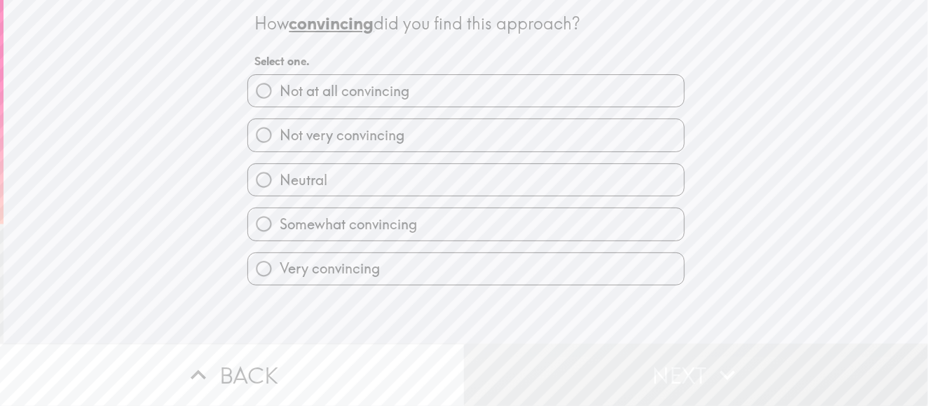
click at [347, 192] on label "Neutral" at bounding box center [466, 180] width 436 height 32
click at [280, 192] on input "Neutral" at bounding box center [264, 180] width 32 height 32
radio input "true"
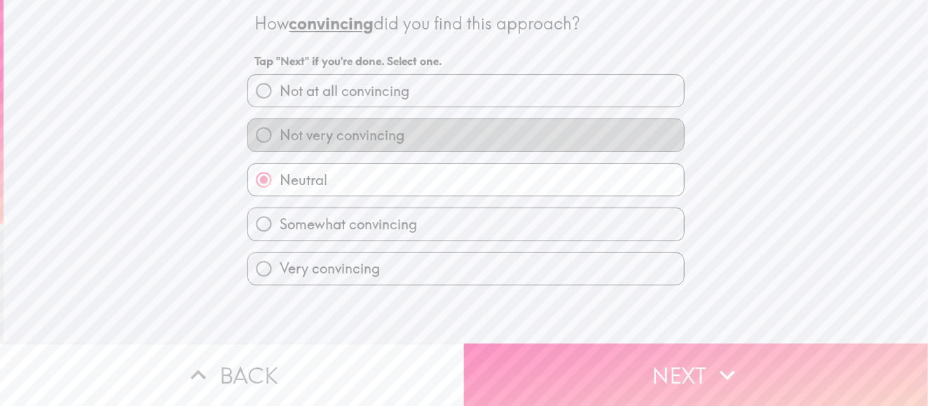
click at [370, 142] on span "Not very convincing" at bounding box center [342, 135] width 125 height 20
click at [280, 142] on input "Not very convincing" at bounding box center [264, 135] width 32 height 32
radio input "true"
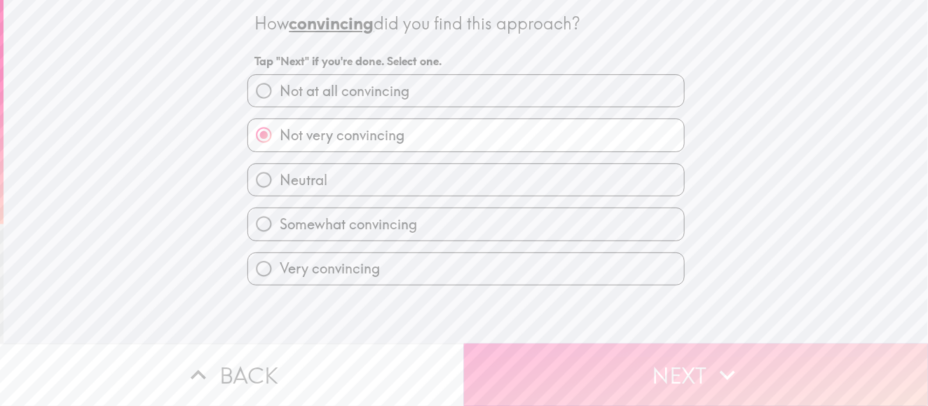
click at [584, 365] on button "Next" at bounding box center [696, 374] width 464 height 62
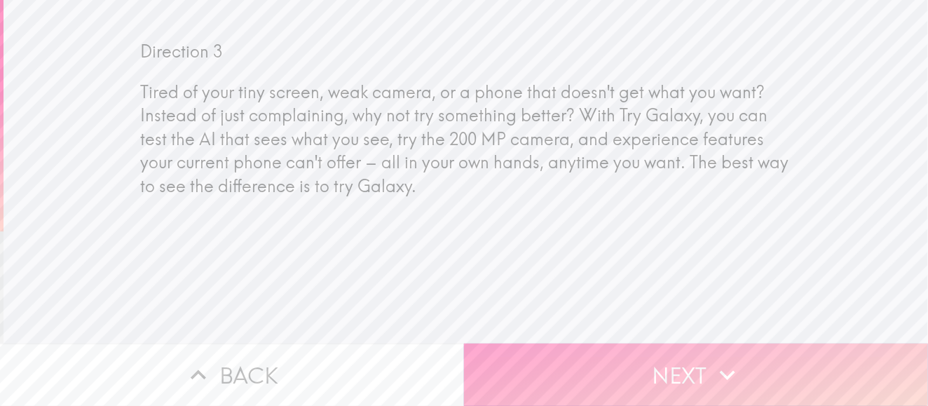
click at [547, 354] on button "Next" at bounding box center [696, 374] width 464 height 62
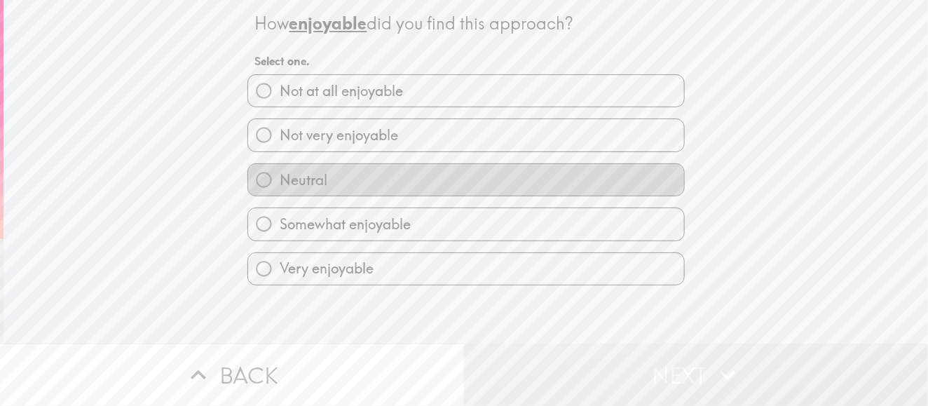
click at [348, 174] on label "Neutral" at bounding box center [466, 180] width 436 height 32
click at [280, 174] on input "Neutral" at bounding box center [264, 180] width 32 height 32
radio input "true"
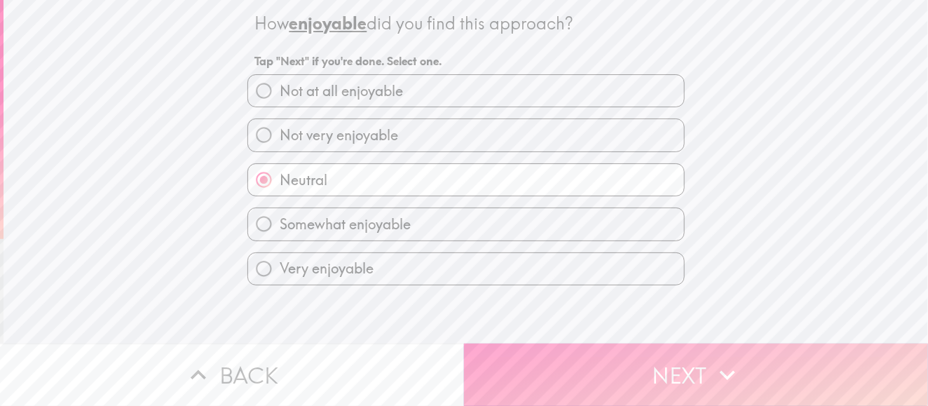
click at [528, 357] on button "Next" at bounding box center [696, 374] width 464 height 62
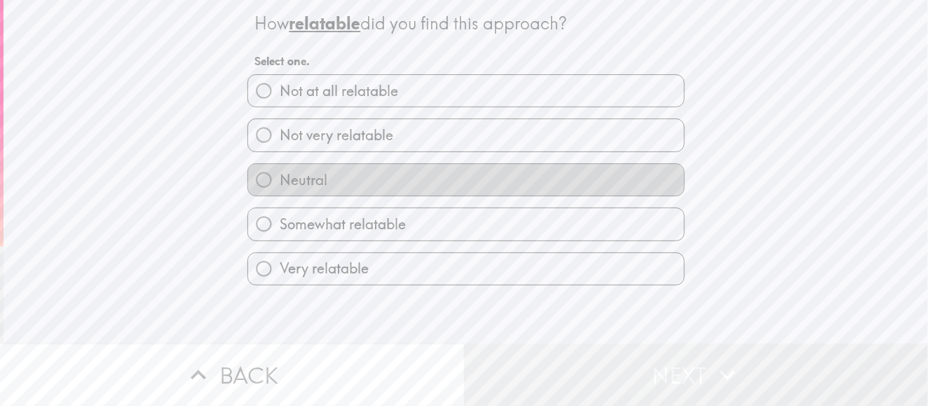
click at [336, 192] on label "Neutral" at bounding box center [466, 180] width 436 height 32
click at [280, 192] on input "Neutral" at bounding box center [264, 180] width 32 height 32
radio input "true"
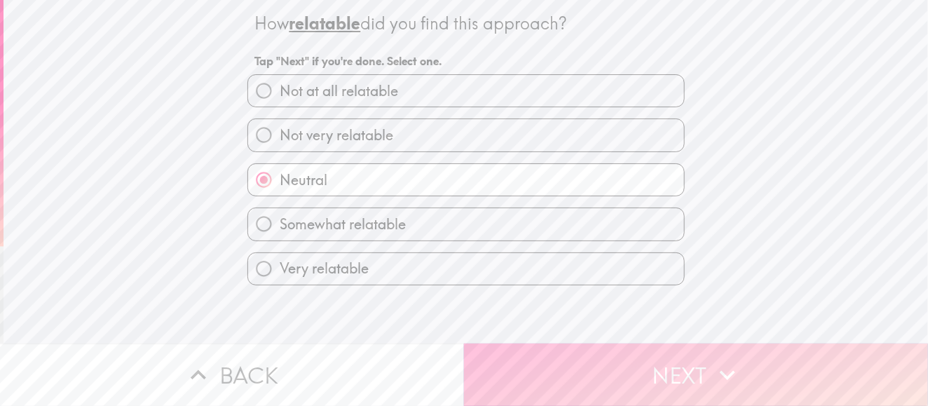
click at [605, 365] on button "Next" at bounding box center [696, 374] width 464 height 62
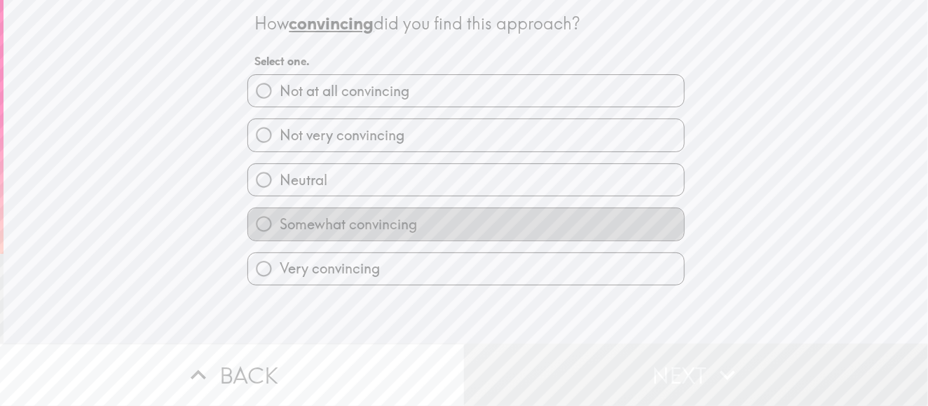
click at [366, 222] on span "Somewhat convincing" at bounding box center [348, 224] width 137 height 20
click at [280, 222] on input "Somewhat convincing" at bounding box center [264, 224] width 32 height 32
radio input "true"
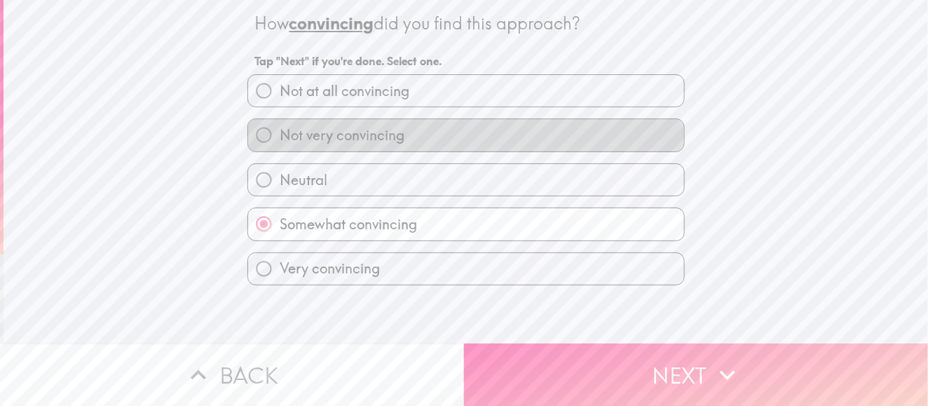
click at [357, 136] on span "Not very convincing" at bounding box center [342, 135] width 125 height 20
click at [280, 136] on input "Not very convincing" at bounding box center [264, 135] width 32 height 32
radio input "true"
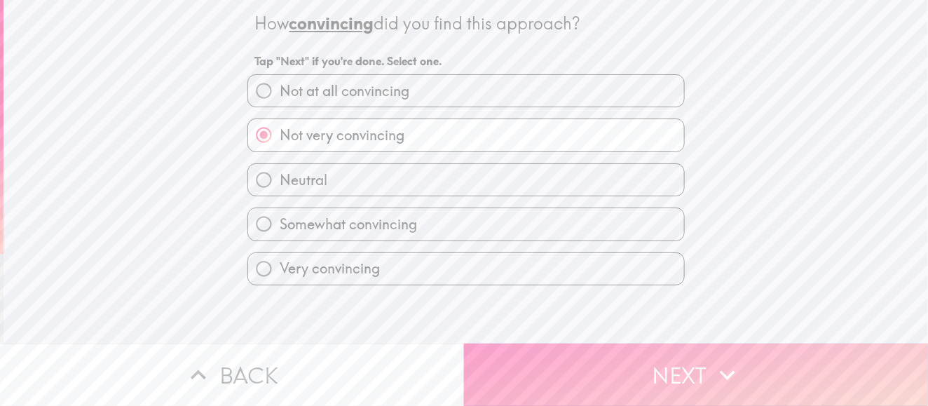
click at [550, 360] on button "Next" at bounding box center [696, 374] width 464 height 62
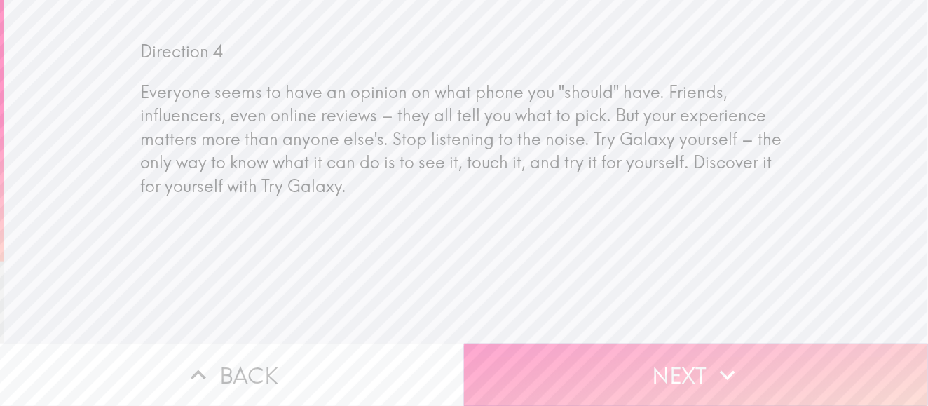
click at [699, 360] on button "Next" at bounding box center [696, 374] width 464 height 62
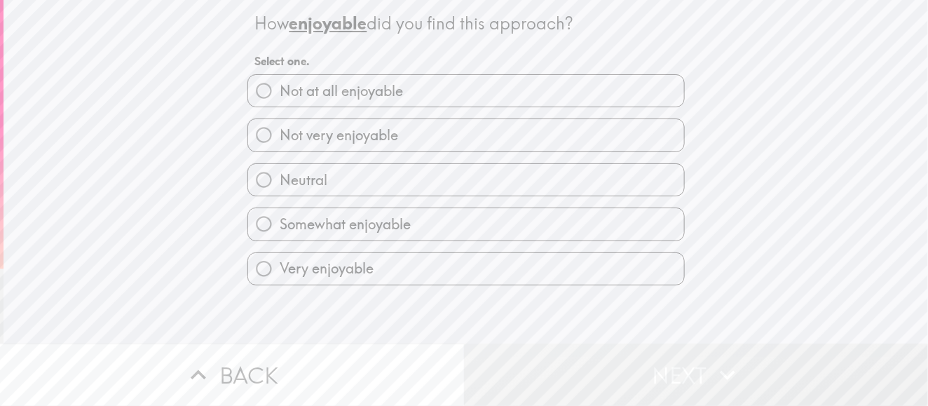
click at [346, 184] on label "Neutral" at bounding box center [466, 180] width 436 height 32
click at [280, 184] on input "Neutral" at bounding box center [264, 180] width 32 height 32
radio input "true"
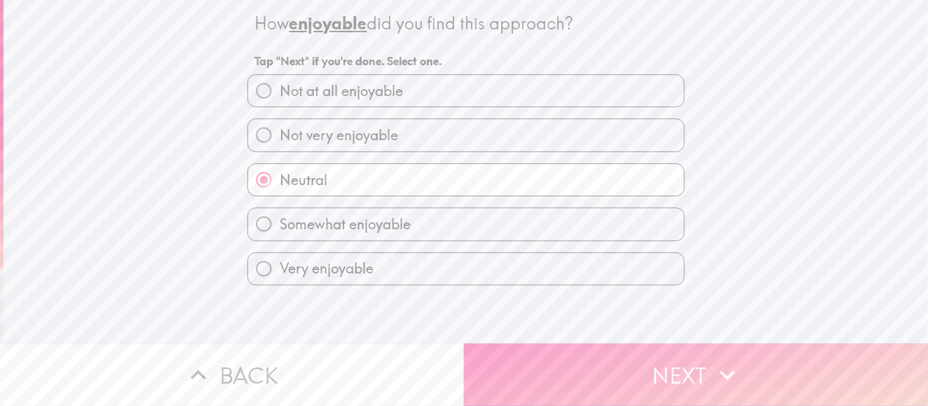
click at [576, 365] on button "Next" at bounding box center [696, 374] width 464 height 62
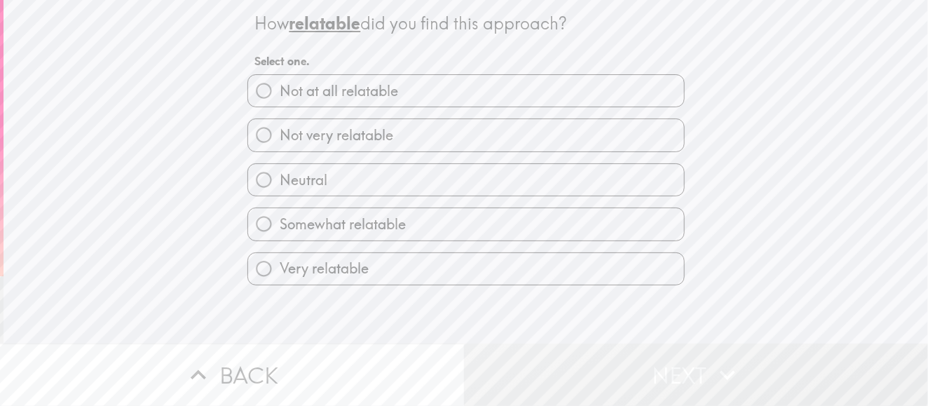
click at [367, 97] on span "Not at all relatable" at bounding box center [339, 91] width 118 height 20
click at [280, 97] on input "Not at all relatable" at bounding box center [264, 91] width 32 height 32
radio input "true"
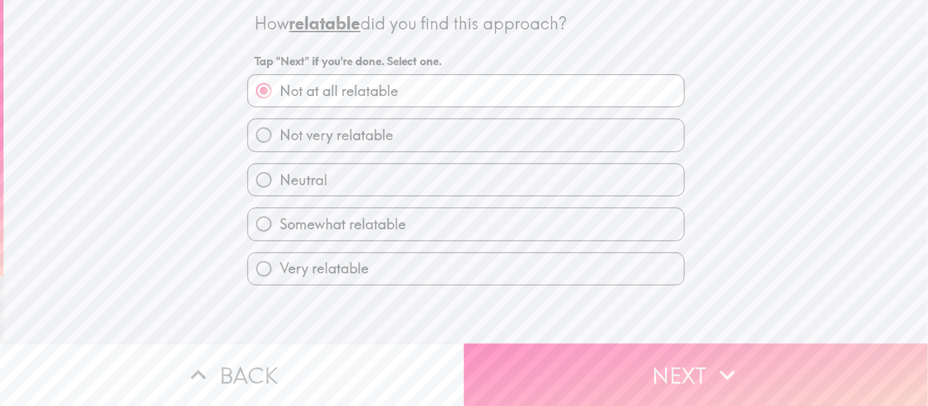
click at [356, 140] on span "Not very relatable" at bounding box center [337, 135] width 114 height 20
click at [280, 140] on input "Not very relatable" at bounding box center [264, 135] width 32 height 32
radio input "true"
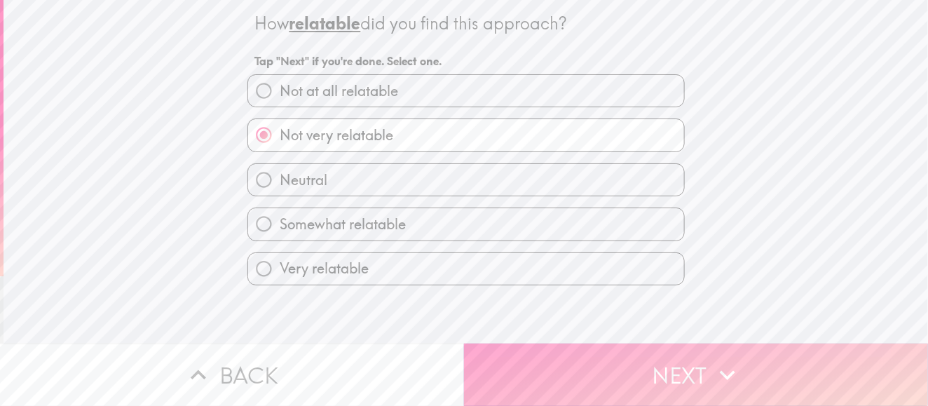
click at [558, 360] on button "Next" at bounding box center [696, 374] width 464 height 62
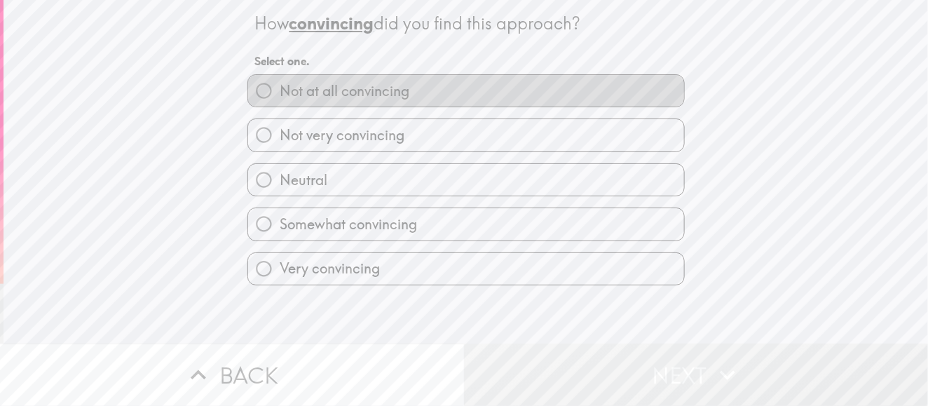
click at [329, 87] on span "Not at all convincing" at bounding box center [345, 91] width 130 height 20
click at [280, 87] on input "Not at all convincing" at bounding box center [264, 91] width 32 height 32
radio input "true"
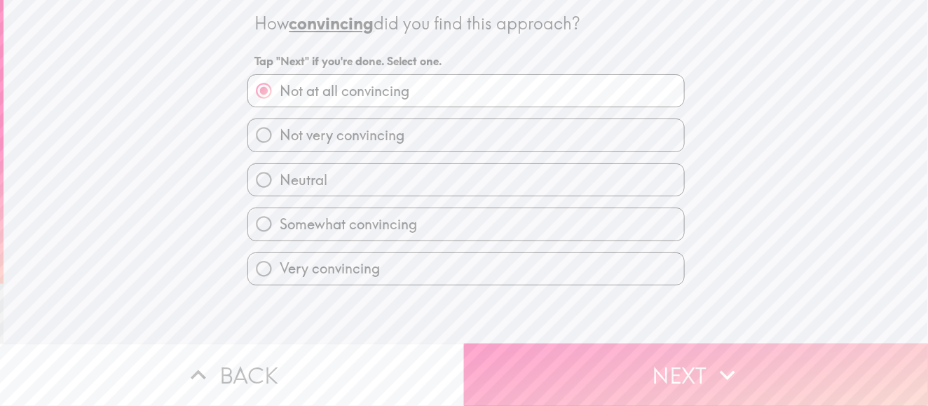
click at [519, 363] on button "Next" at bounding box center [696, 374] width 464 height 62
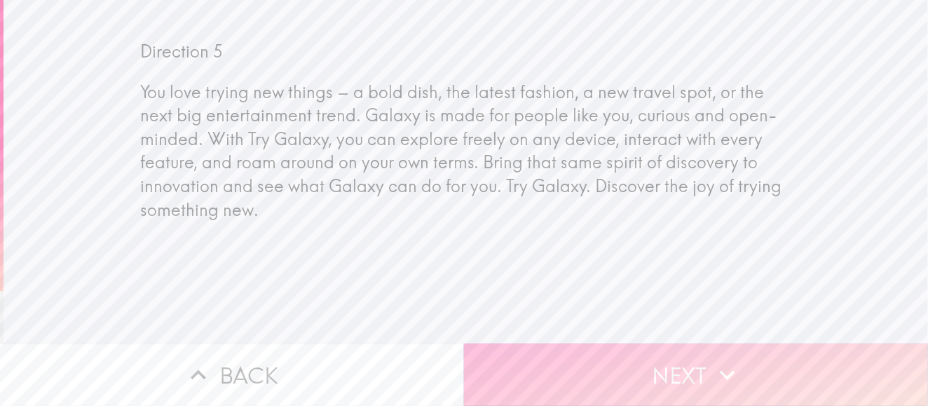
drag, startPoint x: 667, startPoint y: 358, endPoint x: 648, endPoint y: 350, distance: 20.4
click at [666, 358] on button "Next" at bounding box center [696, 374] width 464 height 62
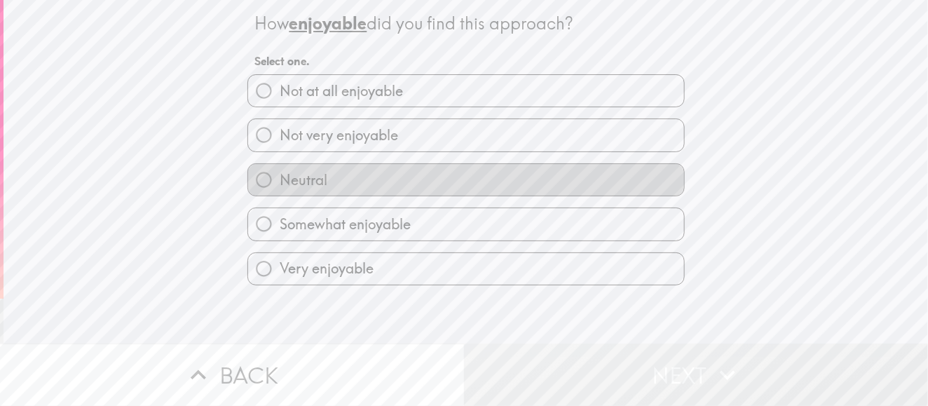
click at [351, 187] on label "Neutral" at bounding box center [466, 180] width 436 height 32
click at [280, 187] on input "Neutral" at bounding box center [264, 180] width 32 height 32
radio input "true"
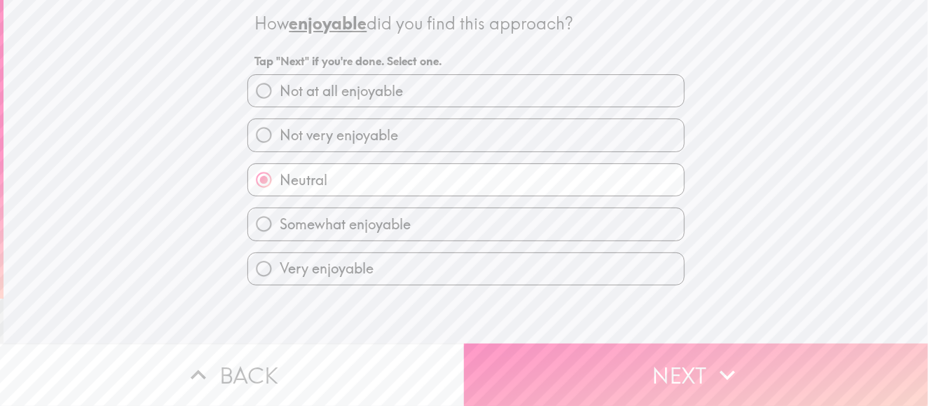
drag, startPoint x: 512, startPoint y: 357, endPoint x: 462, endPoint y: 323, distance: 60.4
click at [512, 357] on button "Next" at bounding box center [696, 374] width 464 height 62
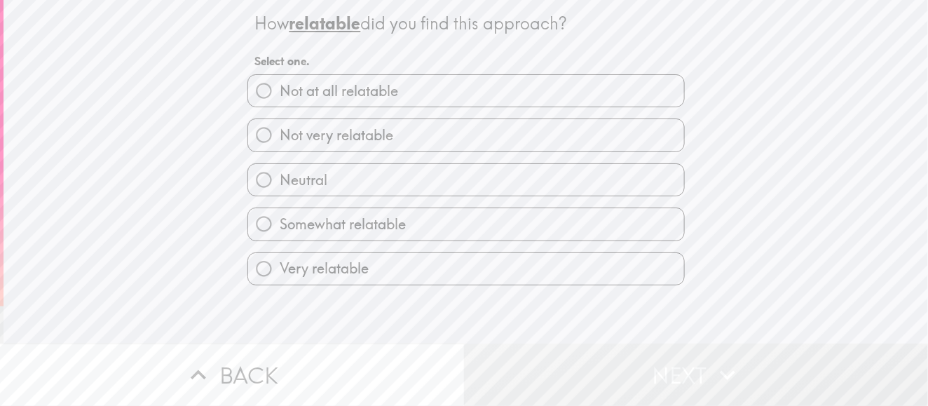
click at [374, 226] on span "Somewhat relatable" at bounding box center [343, 224] width 126 height 20
click at [280, 226] on input "Somewhat relatable" at bounding box center [264, 224] width 32 height 32
radio input "true"
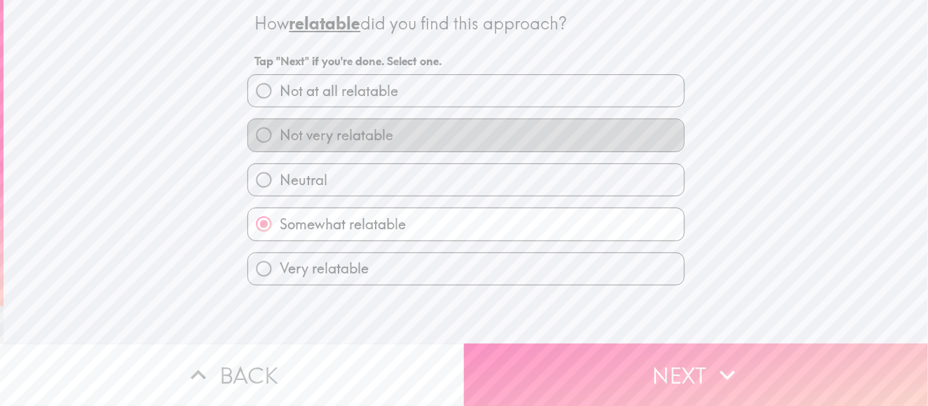
drag, startPoint x: 341, startPoint y: 125, endPoint x: 345, endPoint y: 132, distance: 8.6
click at [341, 126] on label "Not very relatable" at bounding box center [466, 135] width 436 height 32
click at [280, 126] on input "Not very relatable" at bounding box center [264, 135] width 32 height 32
radio input "true"
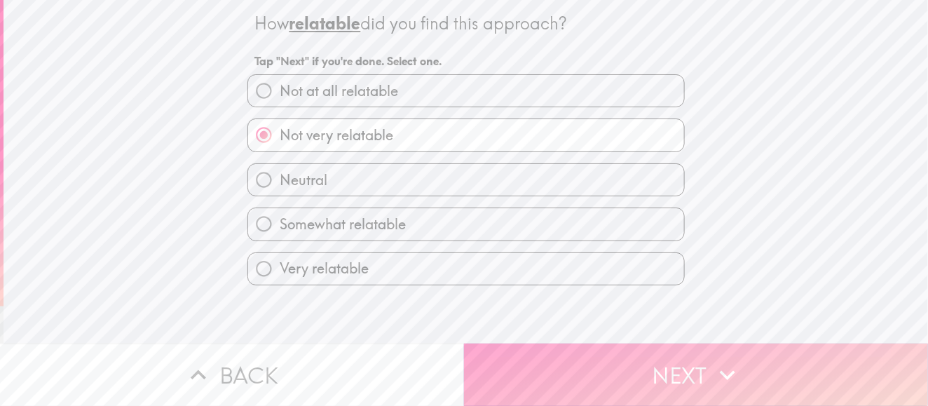
click at [555, 363] on button "Next" at bounding box center [696, 374] width 464 height 62
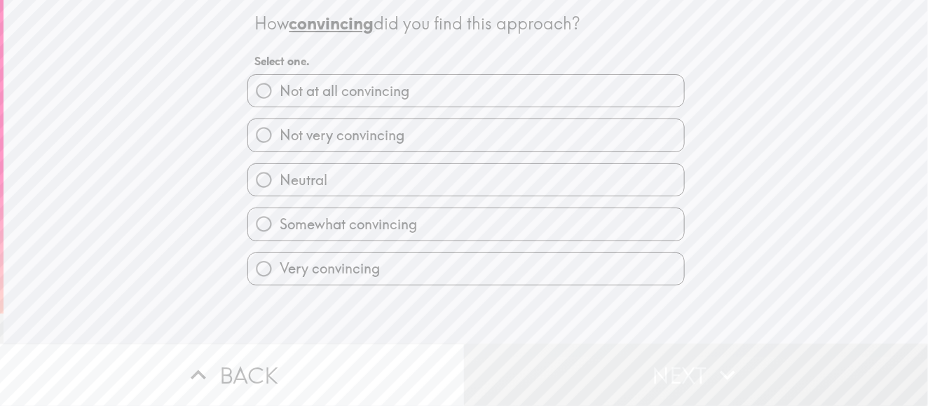
click at [373, 144] on span "Not very convincing" at bounding box center [342, 135] width 125 height 20
click at [280, 144] on input "Not very convincing" at bounding box center [264, 135] width 32 height 32
radio input "true"
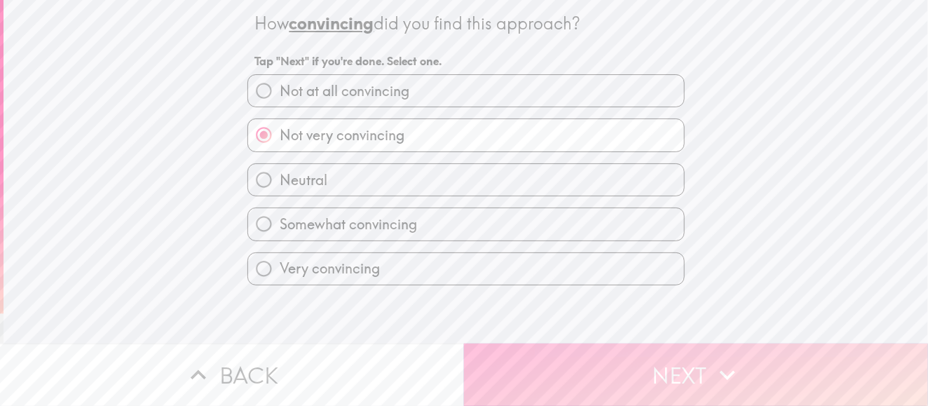
click at [563, 356] on button "Next" at bounding box center [696, 374] width 464 height 62
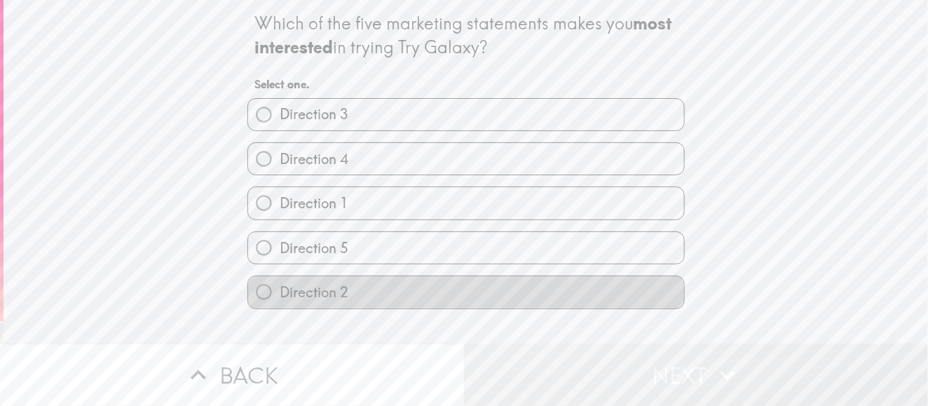
click at [360, 291] on label "Direction 2" at bounding box center [466, 292] width 436 height 32
click at [280, 291] on input "Direction 2" at bounding box center [264, 292] width 32 height 32
radio input "true"
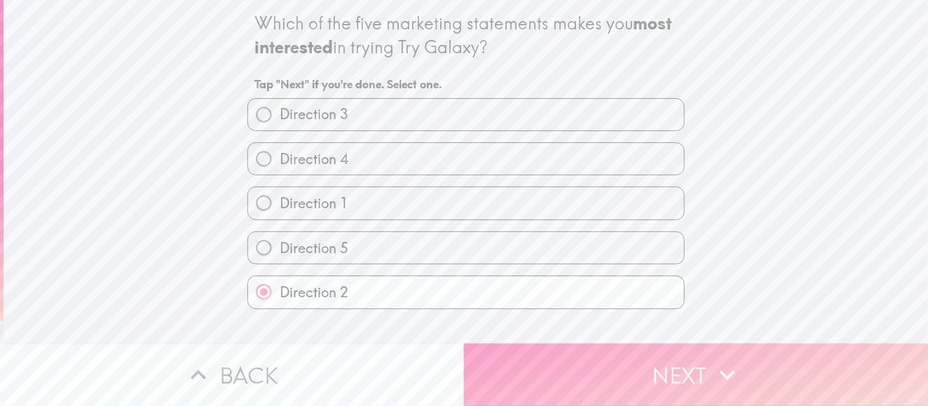
click at [600, 350] on button "Next" at bounding box center [696, 374] width 464 height 62
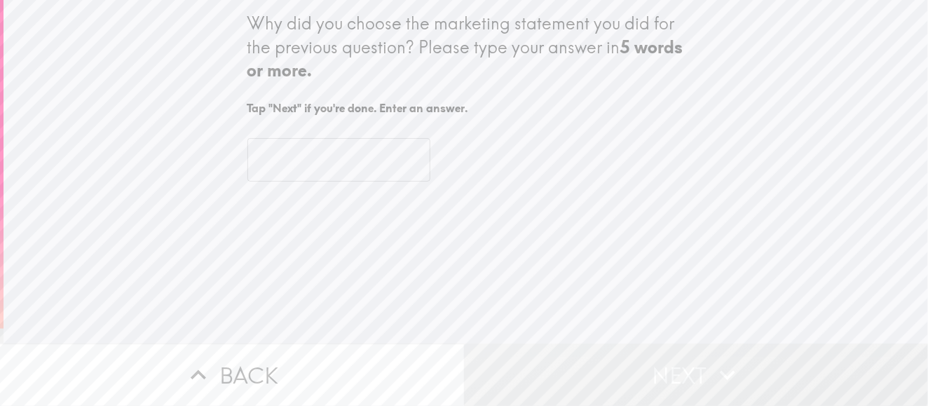
click at [305, 161] on input "text" at bounding box center [338, 159] width 183 height 43
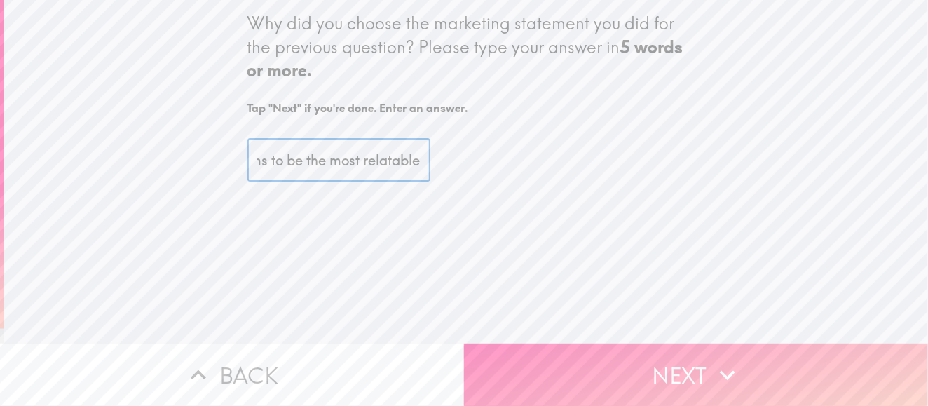
scroll to position [0, 56]
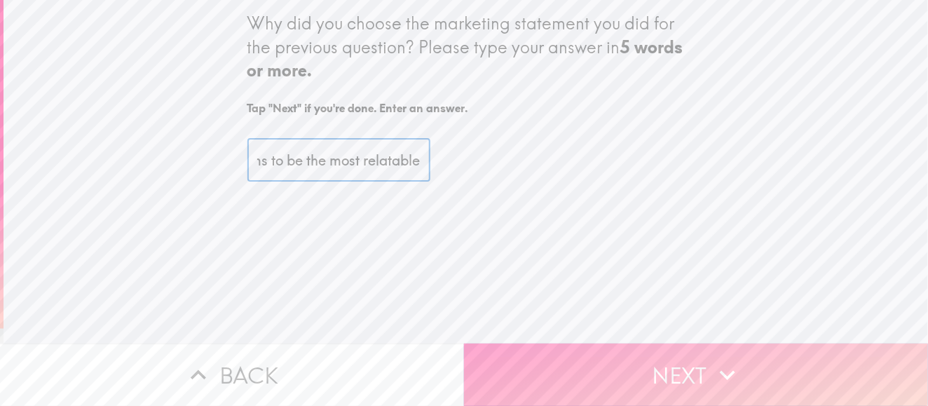
type input "it seems to be the most relatable"
click at [556, 362] on button "Next" at bounding box center [696, 374] width 464 height 62
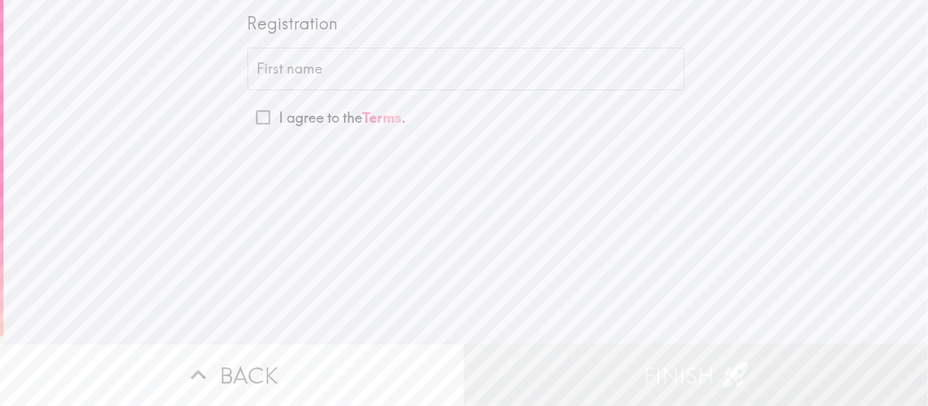
click at [327, 66] on input "First name" at bounding box center [465, 69] width 437 height 43
type input "[PERSON_NAME]"
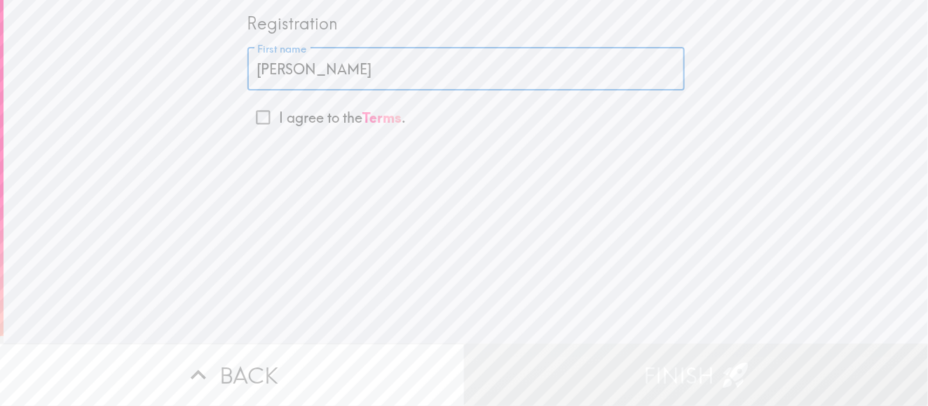
click at [335, 64] on input "[PERSON_NAME]" at bounding box center [465, 69] width 437 height 43
type input "[PERSON_NAME]"
click at [256, 119] on input "I agree to the Terms ." at bounding box center [263, 118] width 32 height 32
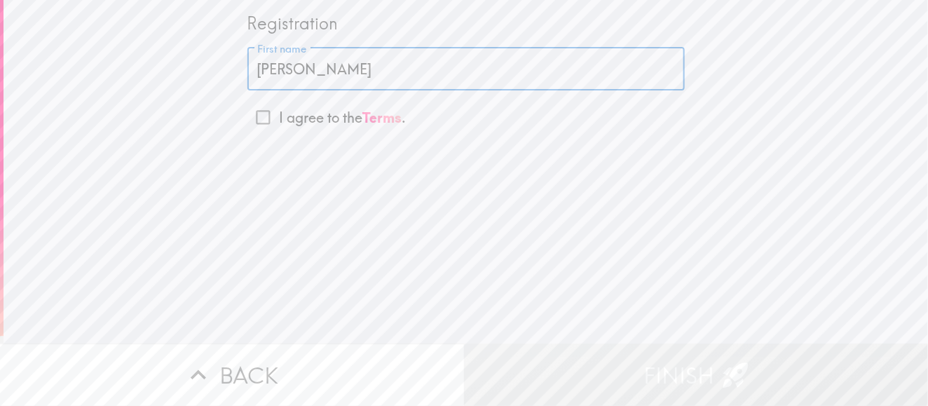
checkbox input "true"
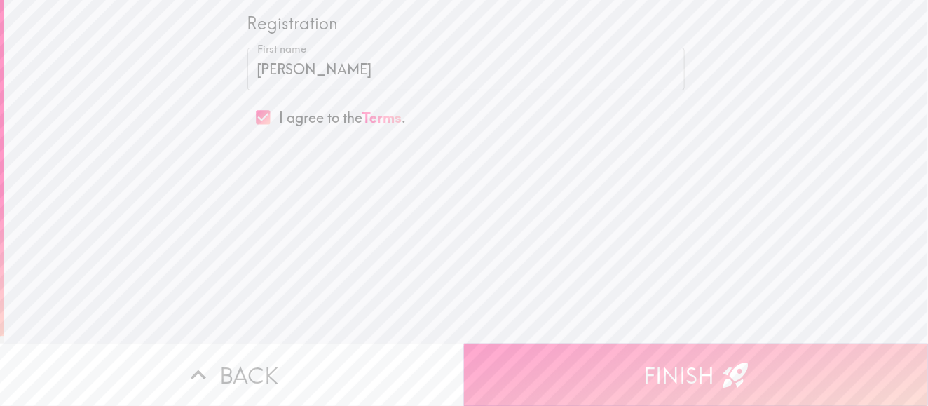
click at [559, 347] on button "Finish" at bounding box center [696, 374] width 464 height 62
